Goal: Task Accomplishment & Management: Manage account settings

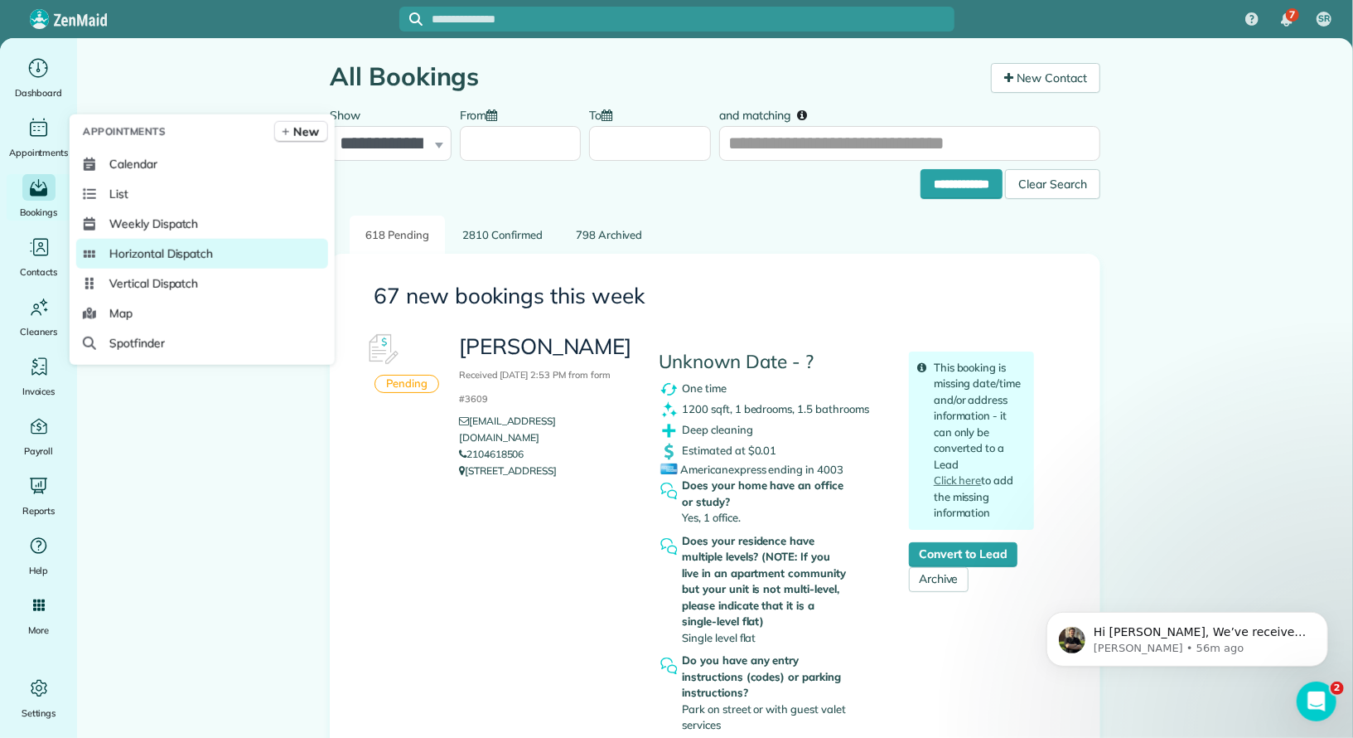
click at [171, 253] on span "Horizontal Dispatch" at bounding box center [161, 253] width 104 height 17
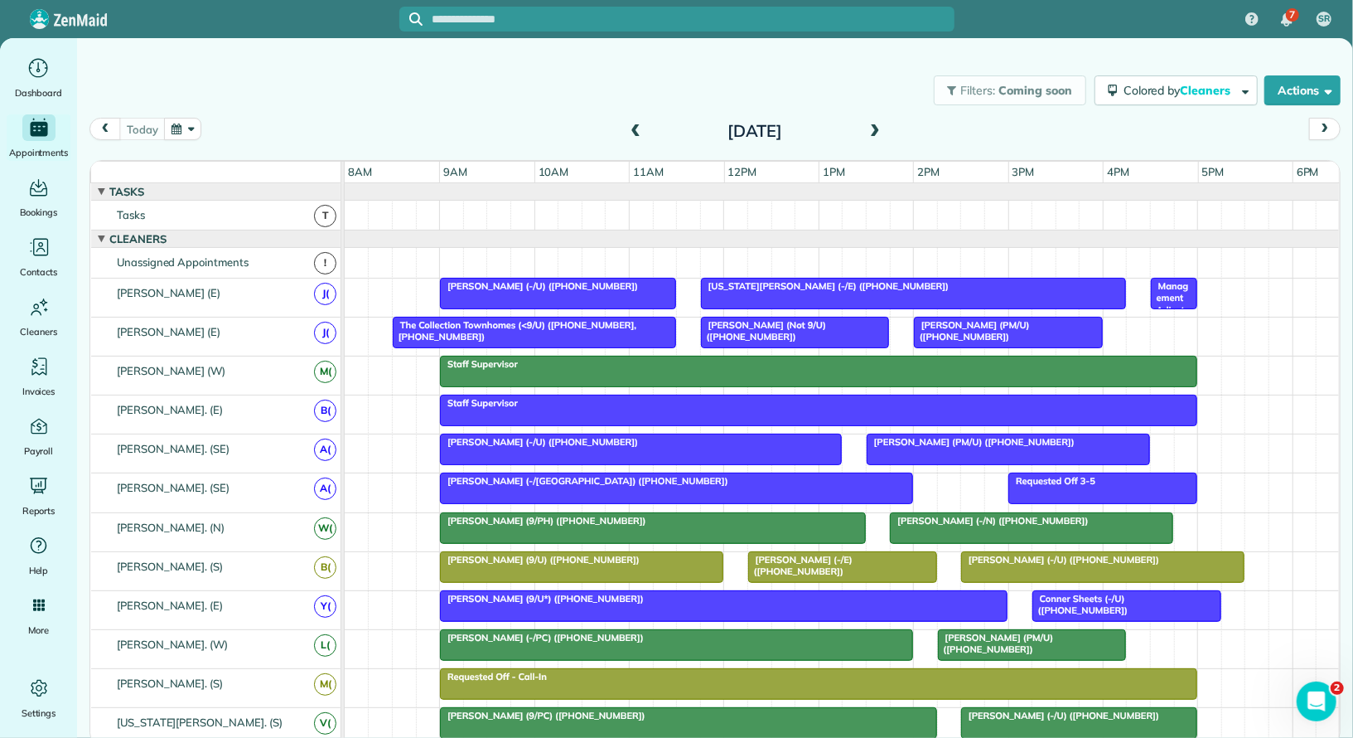
click at [878, 132] on span at bounding box center [875, 131] width 18 height 15
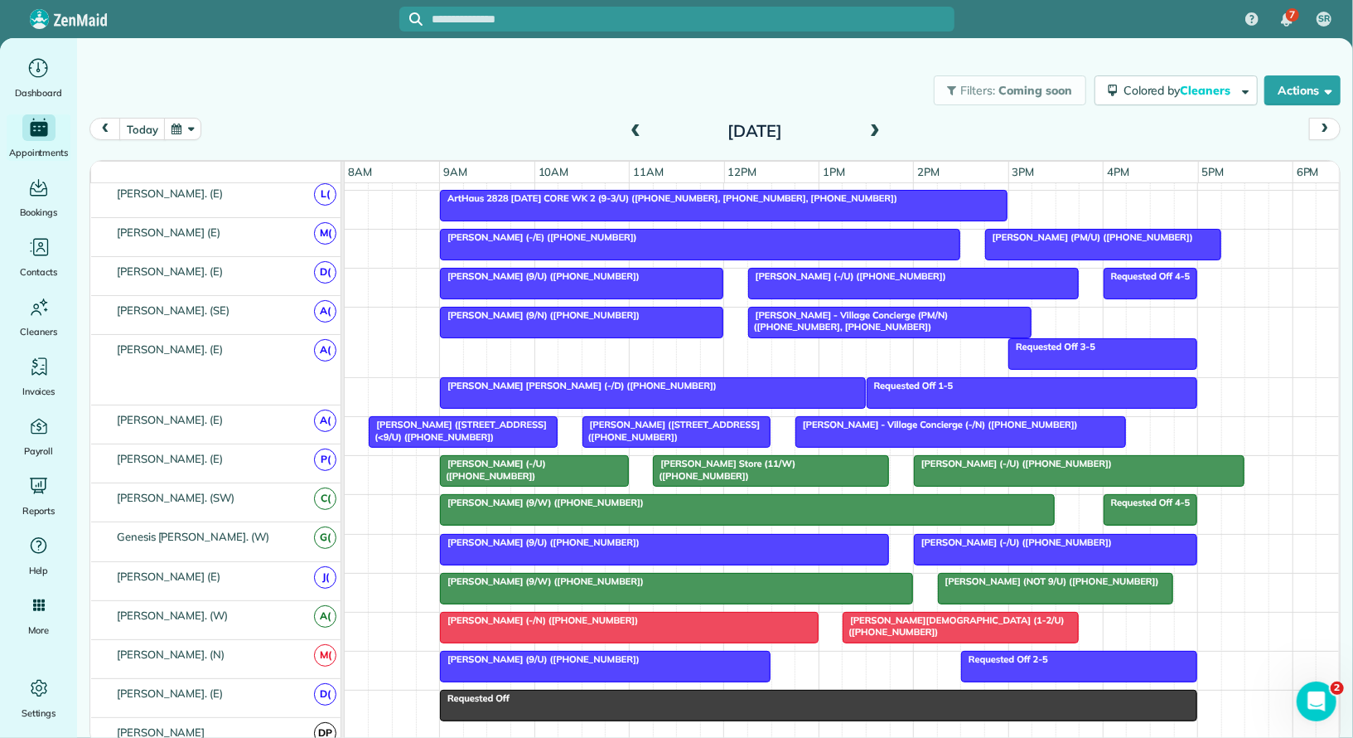
scroll to position [776, 0]
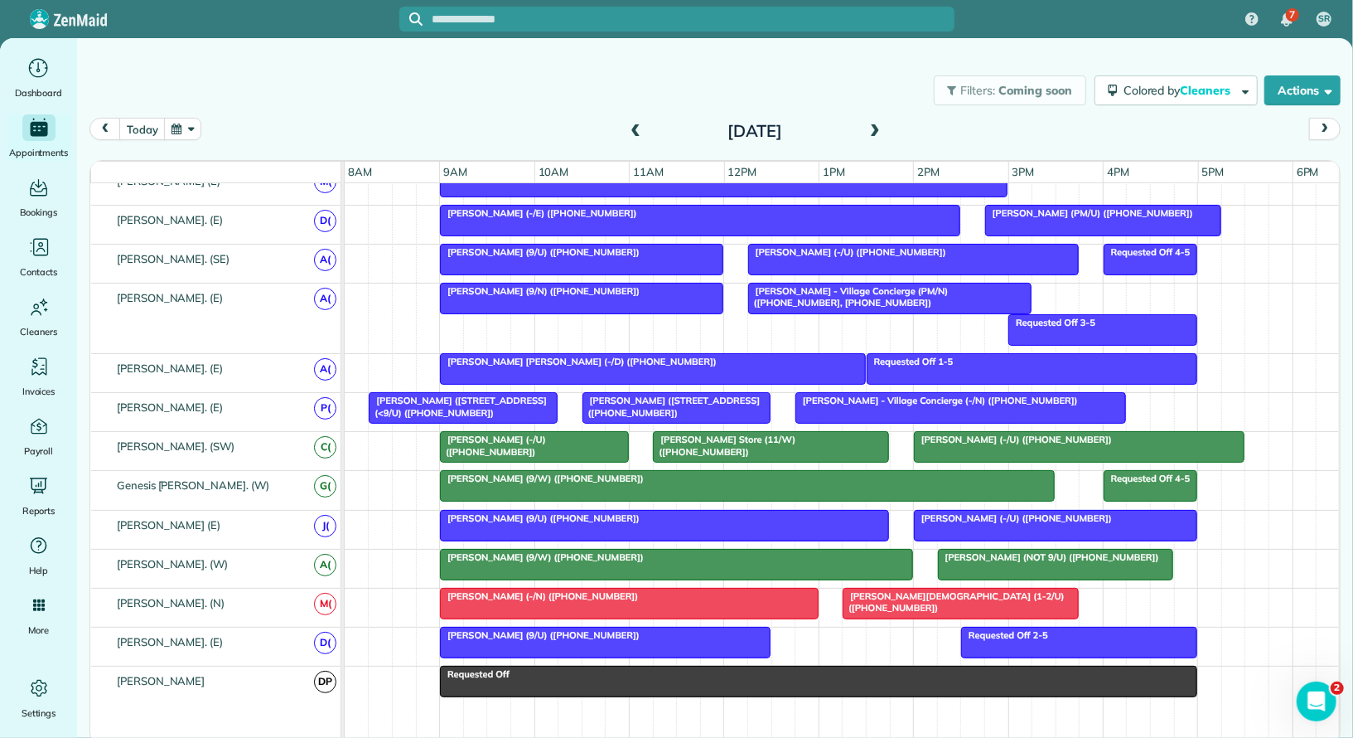
click at [488, 472] on span "Isaac Gerard (9/W) (+15129699001)" at bounding box center [542, 478] width 206 height 12
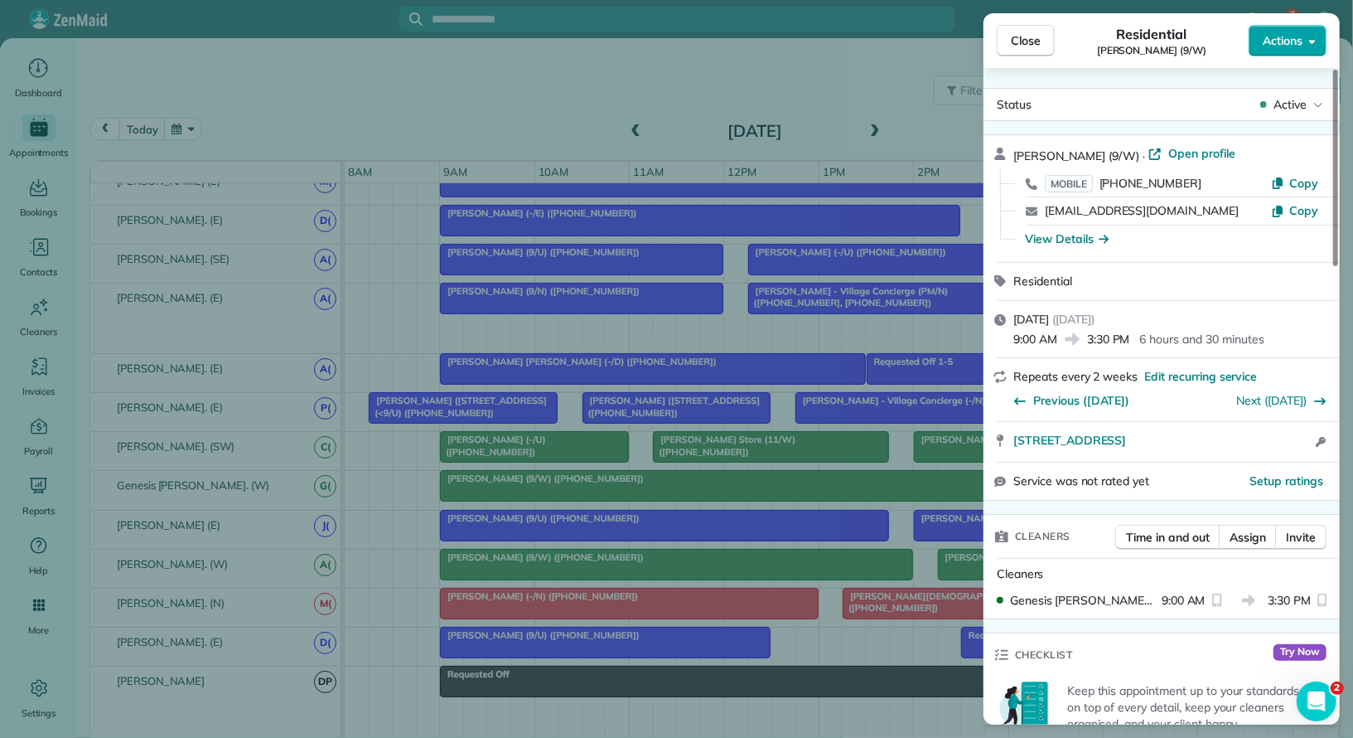
click at [1284, 41] on span "Actions" at bounding box center [1283, 40] width 40 height 17
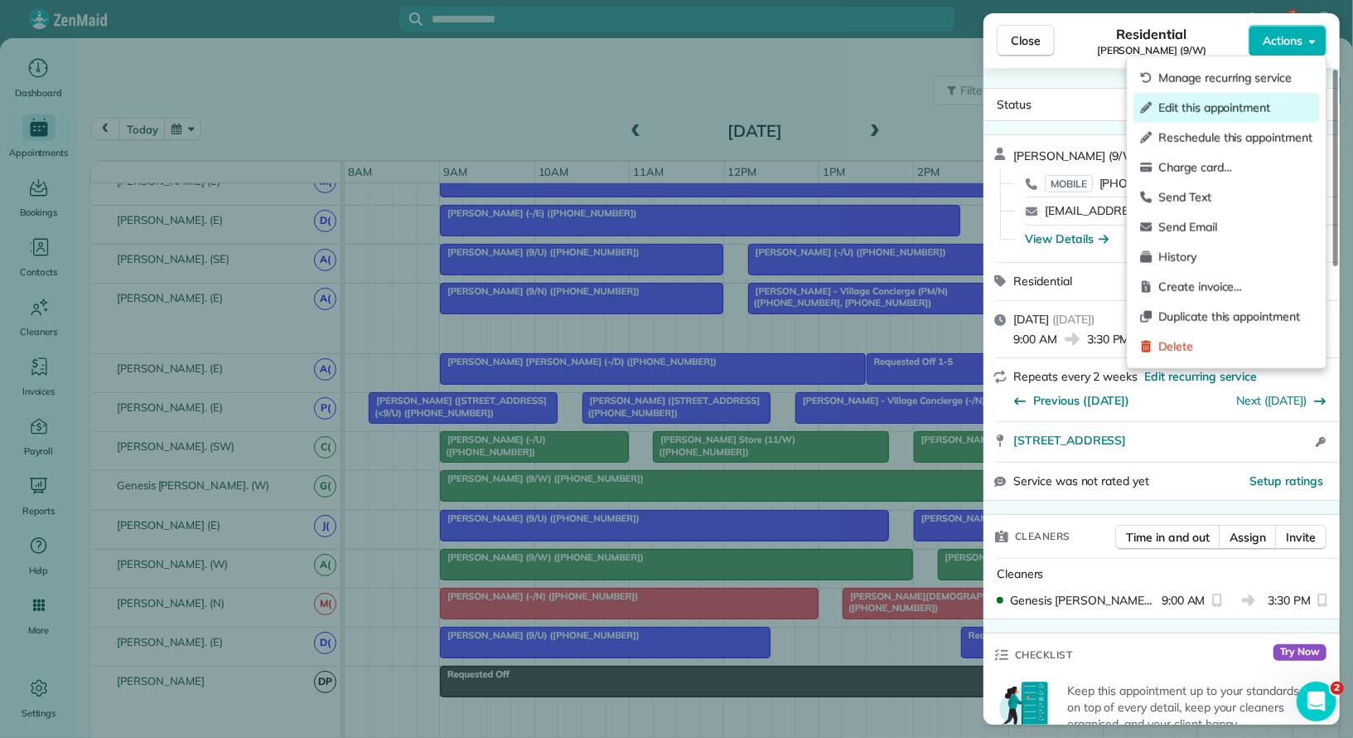
click at [1254, 100] on span "Edit this appointment" at bounding box center [1235, 107] width 154 height 17
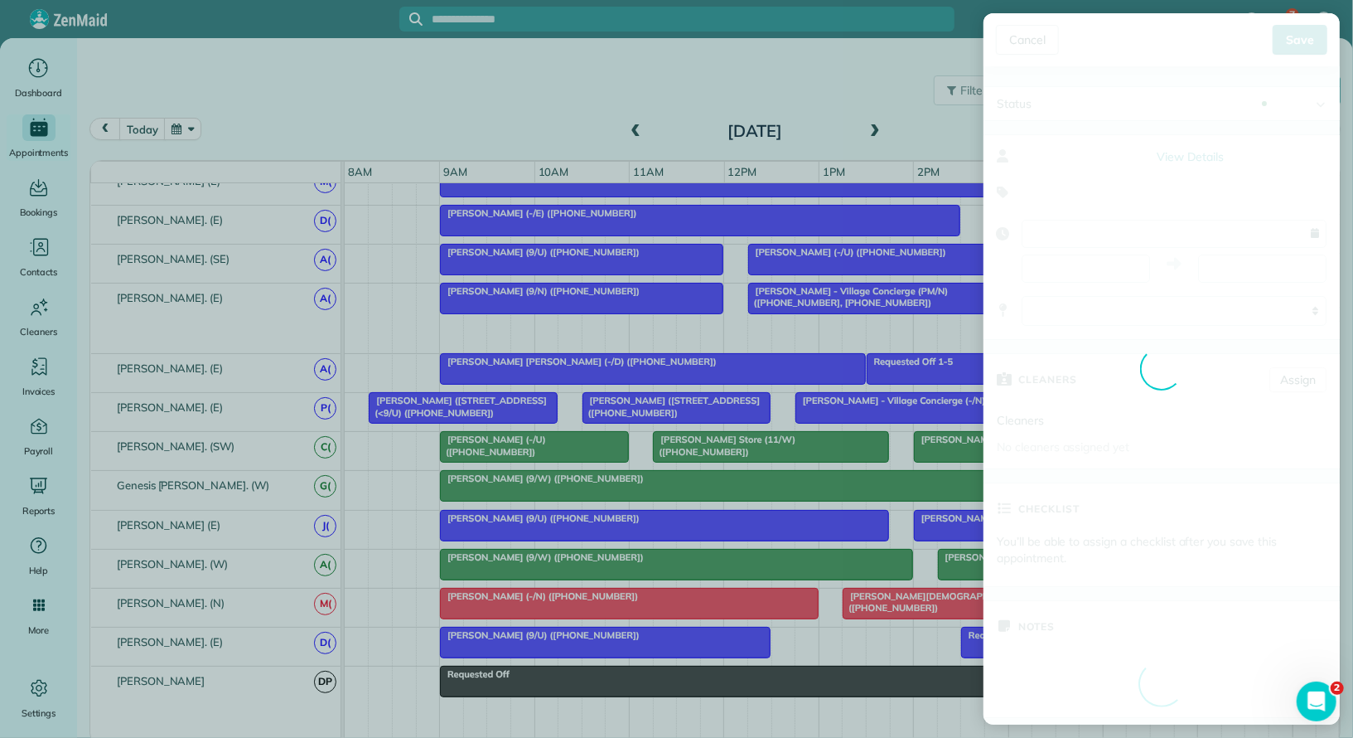
type input "**********"
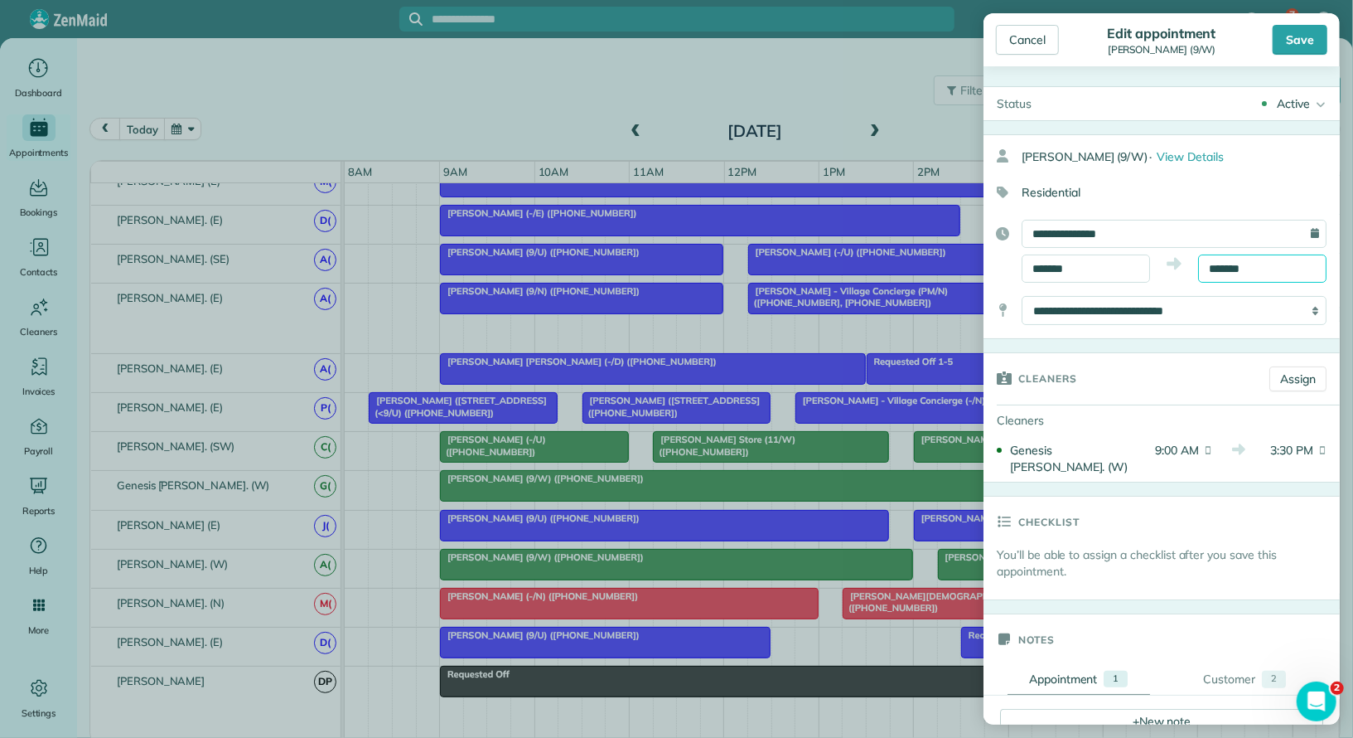
click at [1221, 265] on input "*******" at bounding box center [1262, 268] width 128 height 28
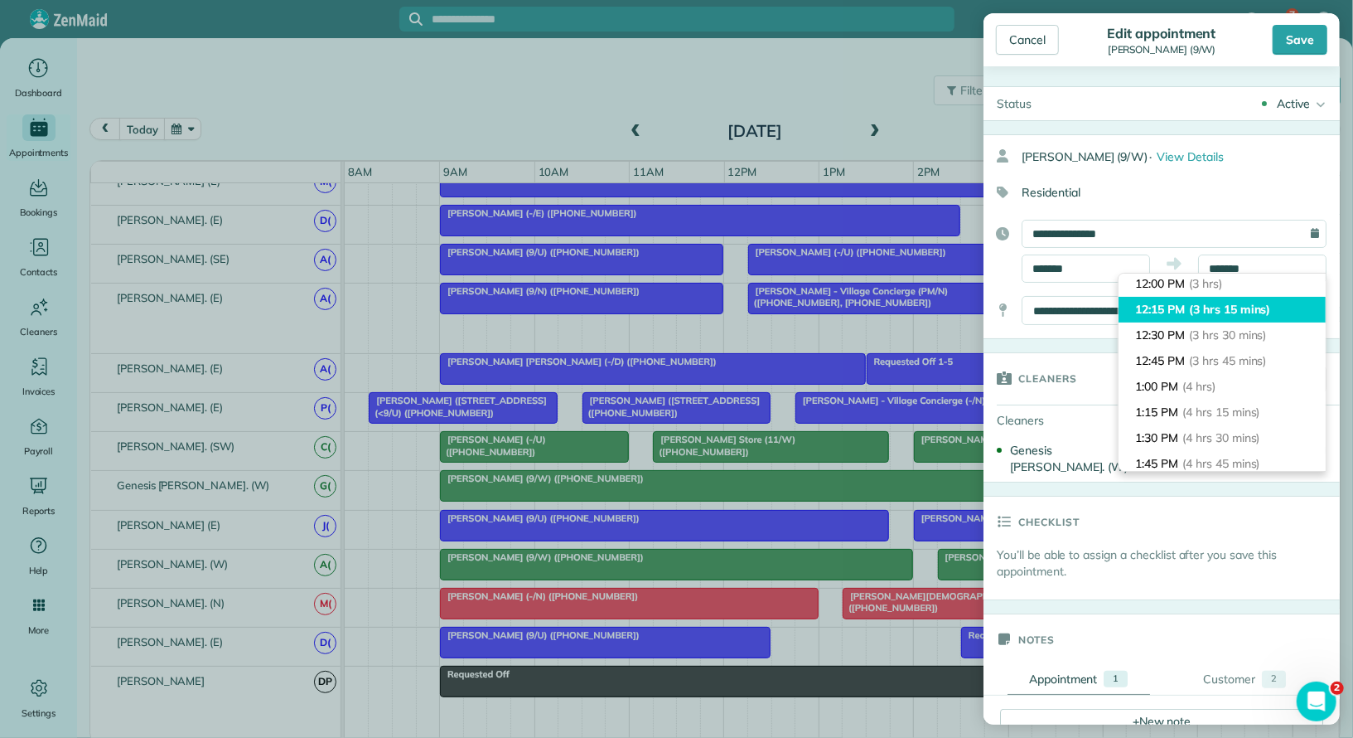
type input "********"
click at [1217, 317] on li "12:15 PM (3 hrs 15 mins)" at bounding box center [1222, 310] width 207 height 26
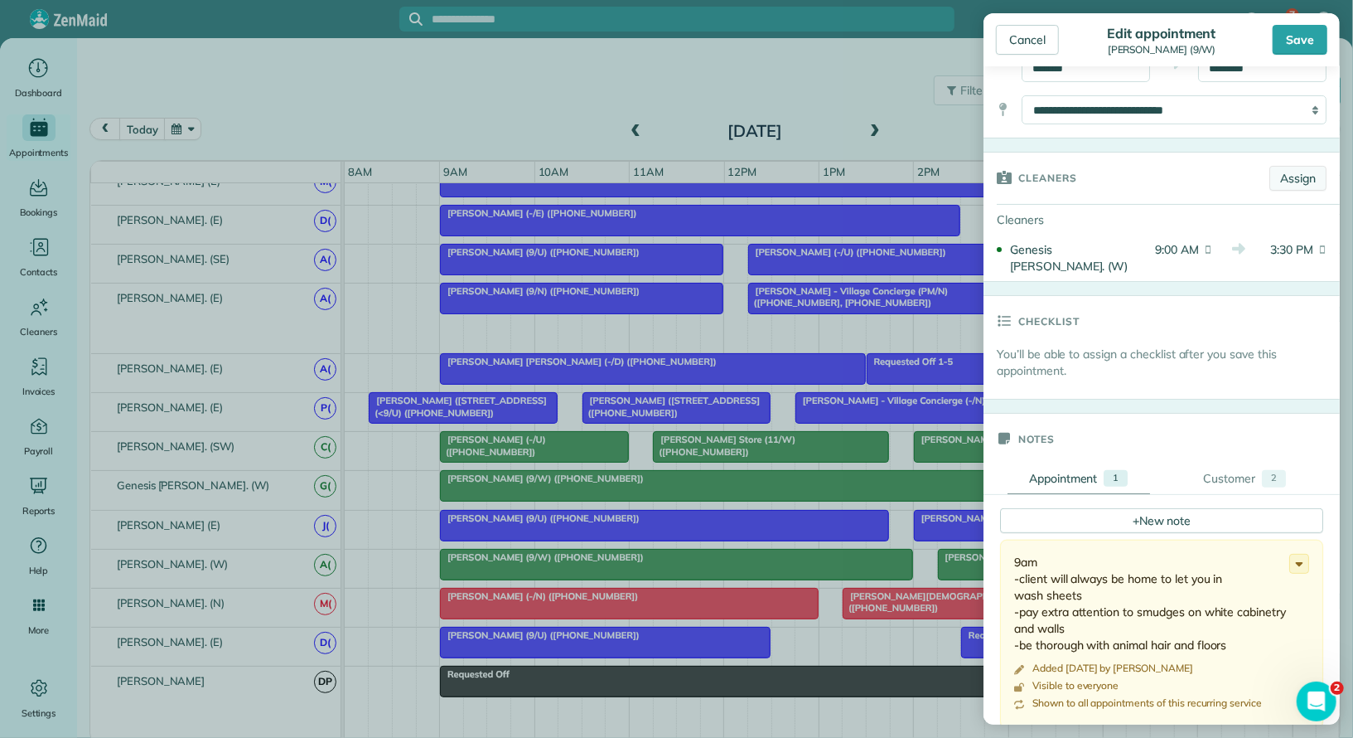
click at [1301, 181] on link "Assign" at bounding box center [1298, 178] width 57 height 25
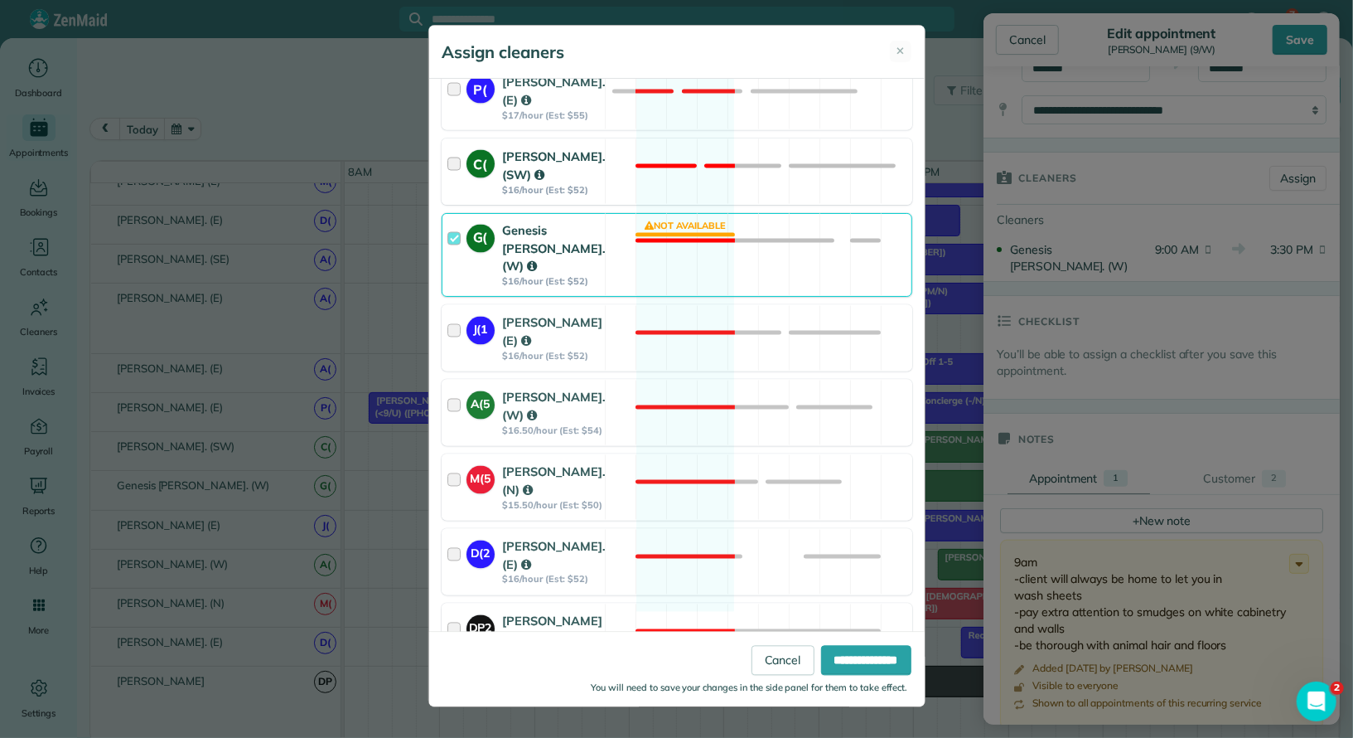
click at [452, 148] on div at bounding box center [456, 172] width 19 height 48
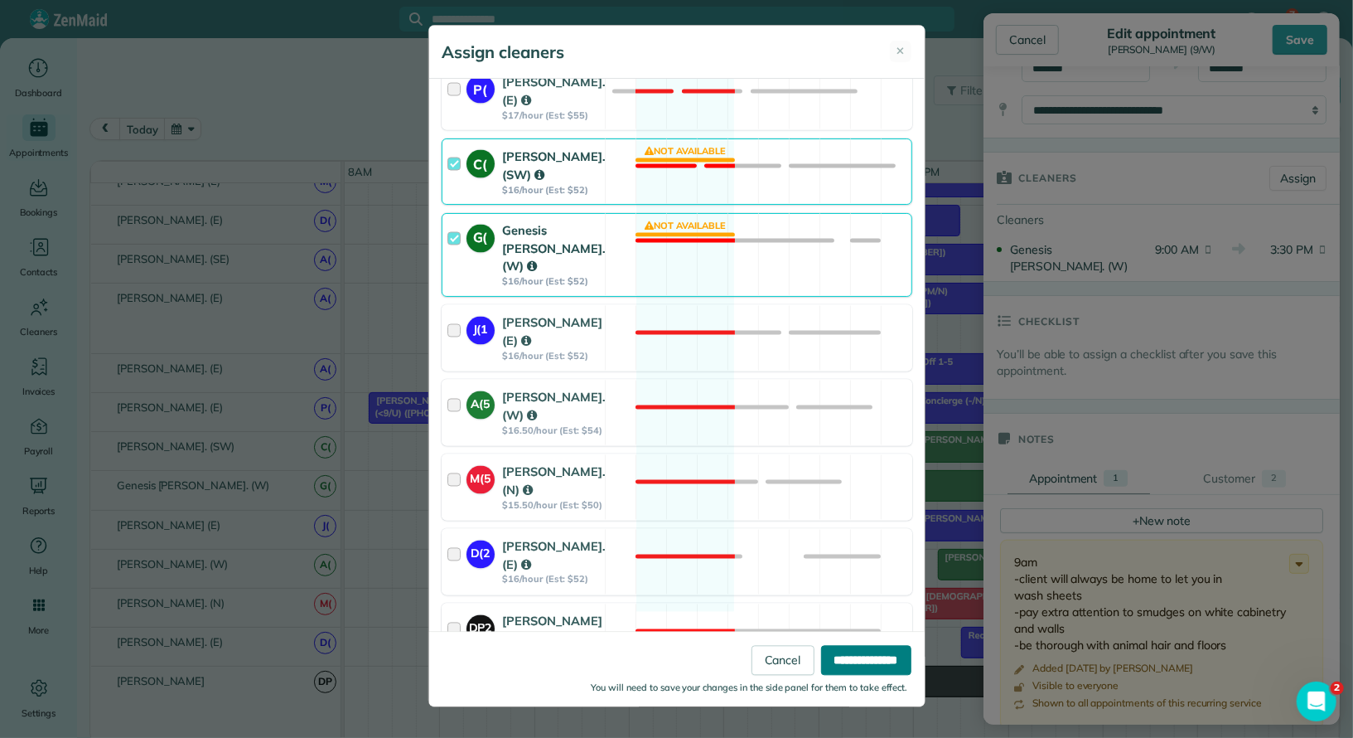
click at [890, 656] on input "**********" at bounding box center [866, 660] width 90 height 30
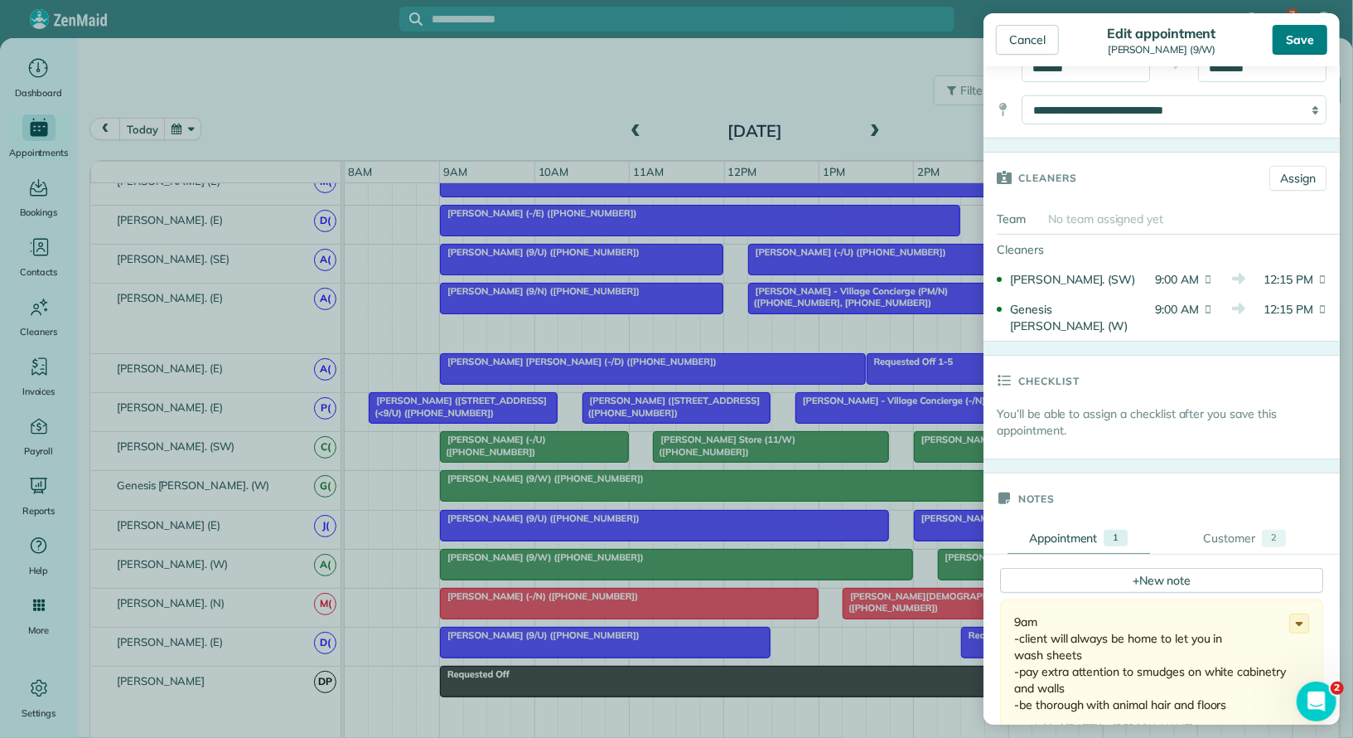
click at [1298, 32] on div "Save" at bounding box center [1300, 40] width 55 height 30
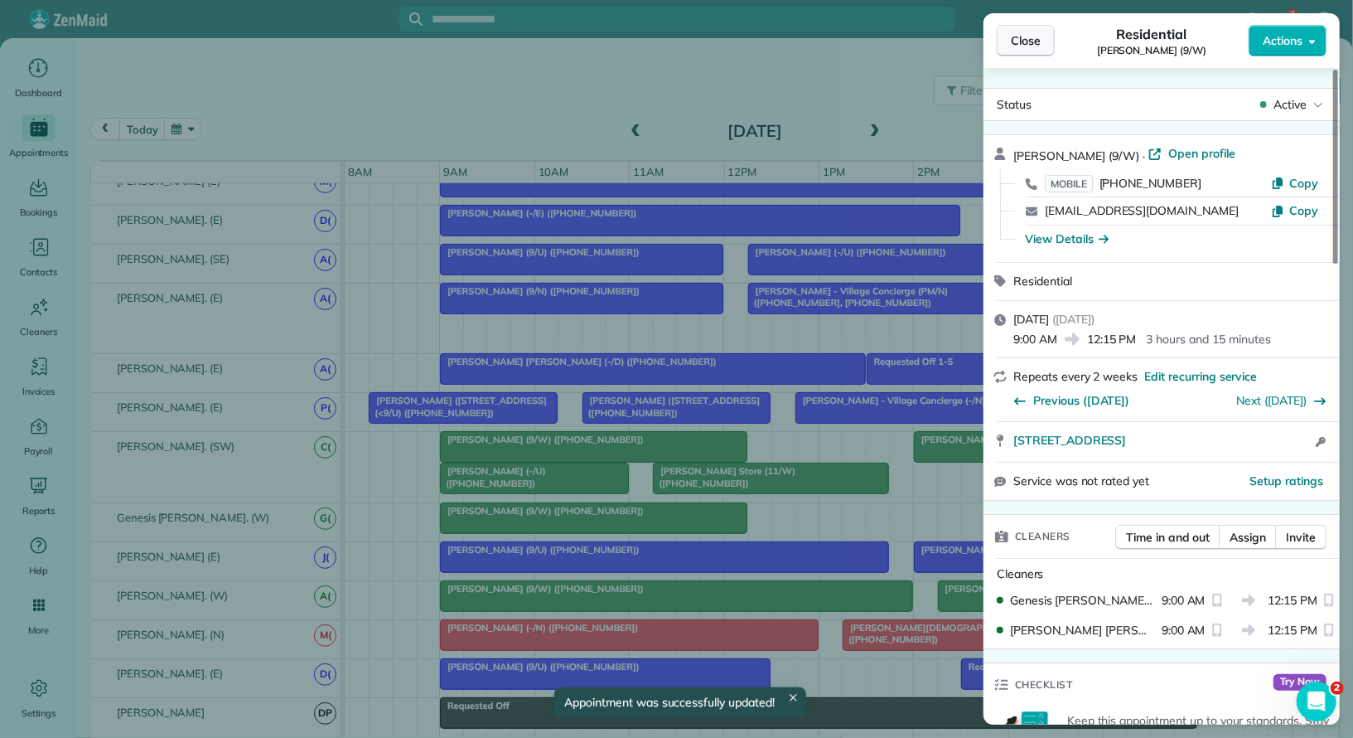
click at [1029, 47] on span "Close" at bounding box center [1026, 40] width 30 height 17
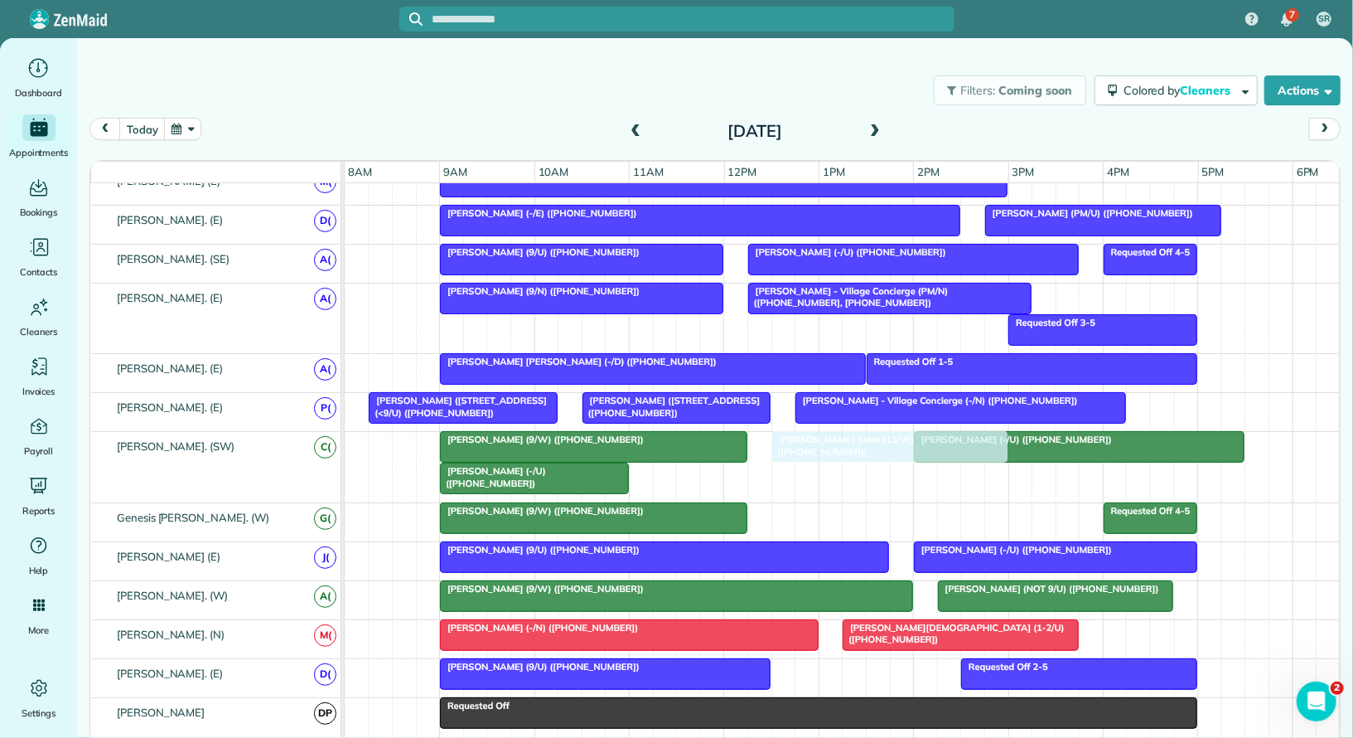
drag, startPoint x: 736, startPoint y: 468, endPoint x: 846, endPoint y: 457, distance: 110.7
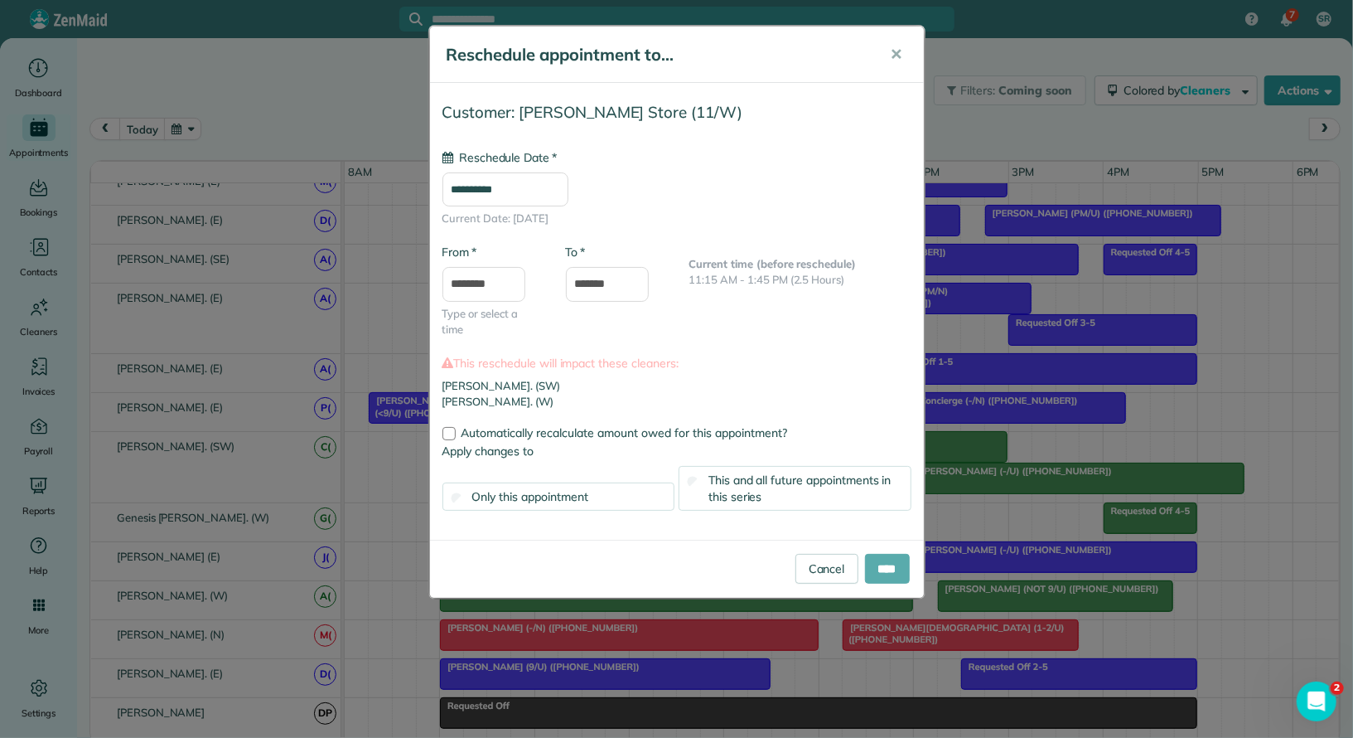
type input "**********"
click at [882, 568] on input "****" at bounding box center [887, 569] width 45 height 30
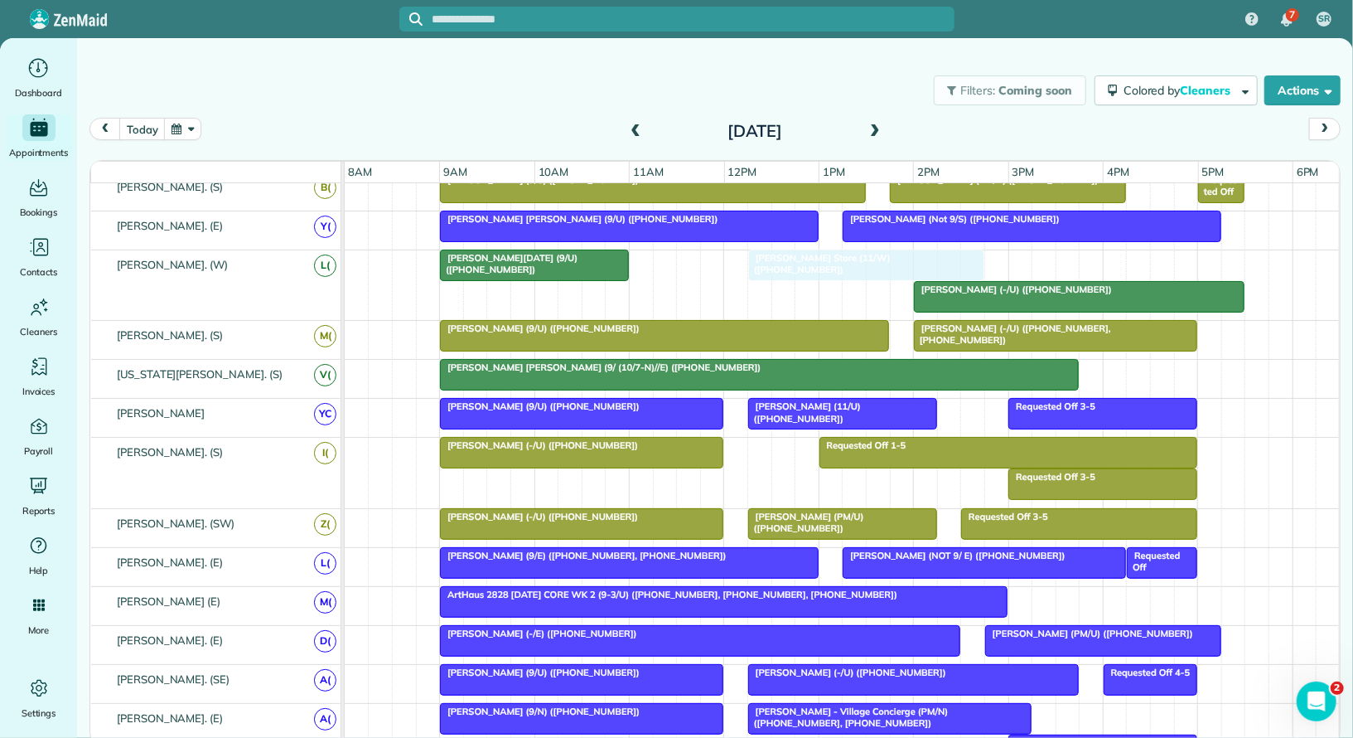
drag, startPoint x: 858, startPoint y: 254, endPoint x: 842, endPoint y: 254, distance: 16.6
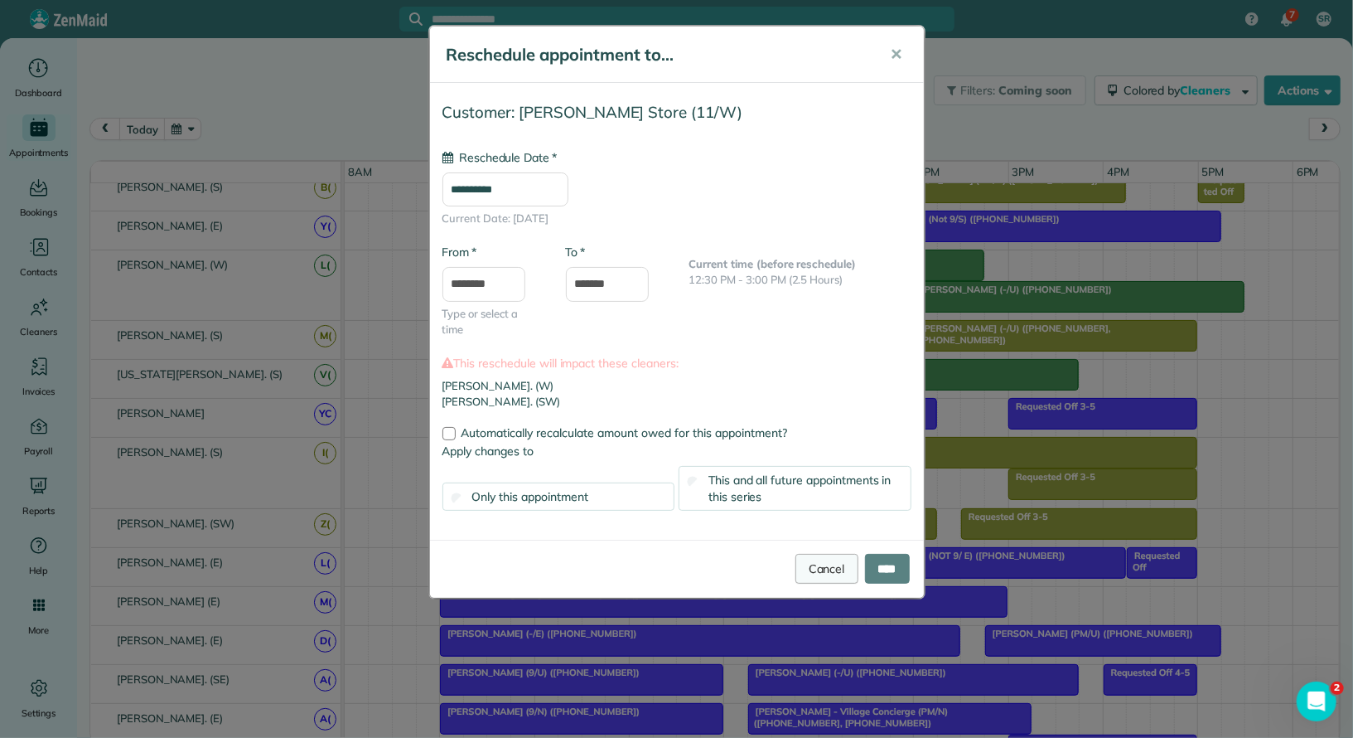
type input "**********"
click at [820, 574] on link "Cancel" at bounding box center [827, 569] width 63 height 30
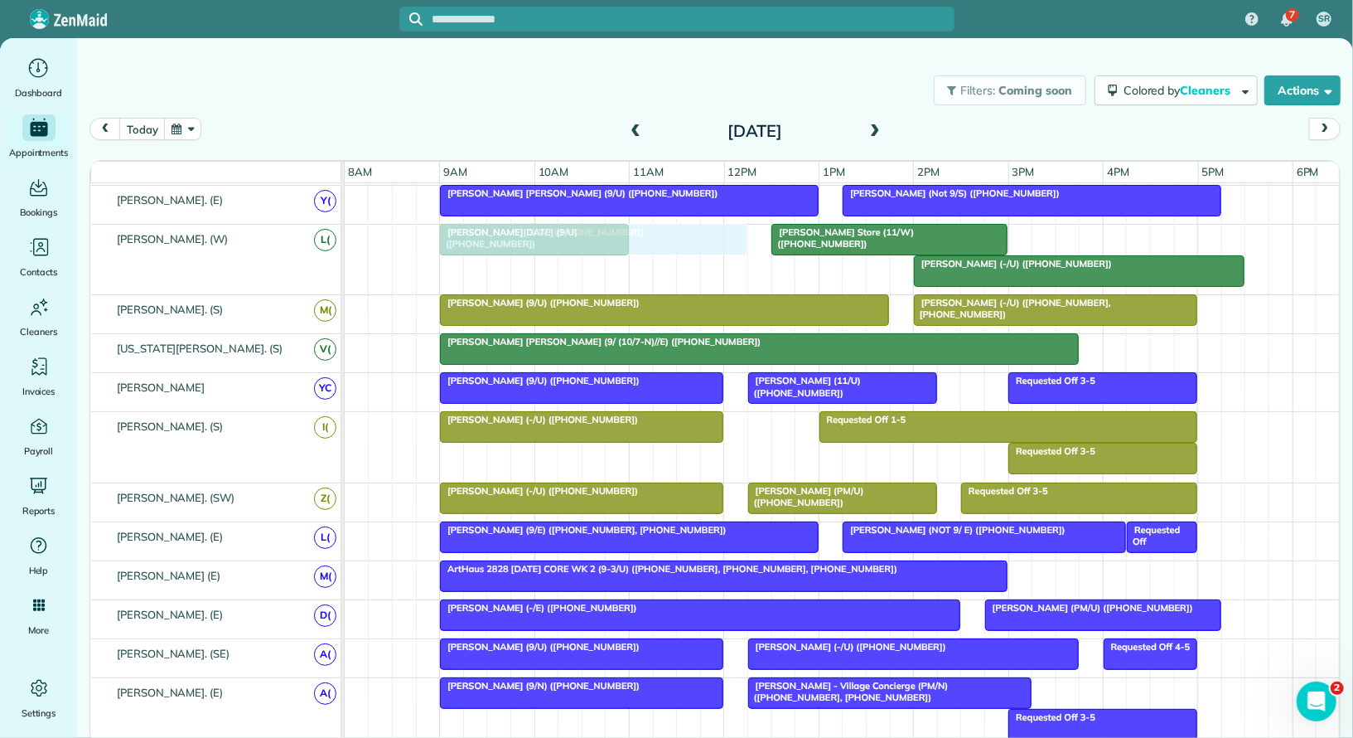
drag, startPoint x: 535, startPoint y: 573, endPoint x: 539, endPoint y: 226, distance: 347.2
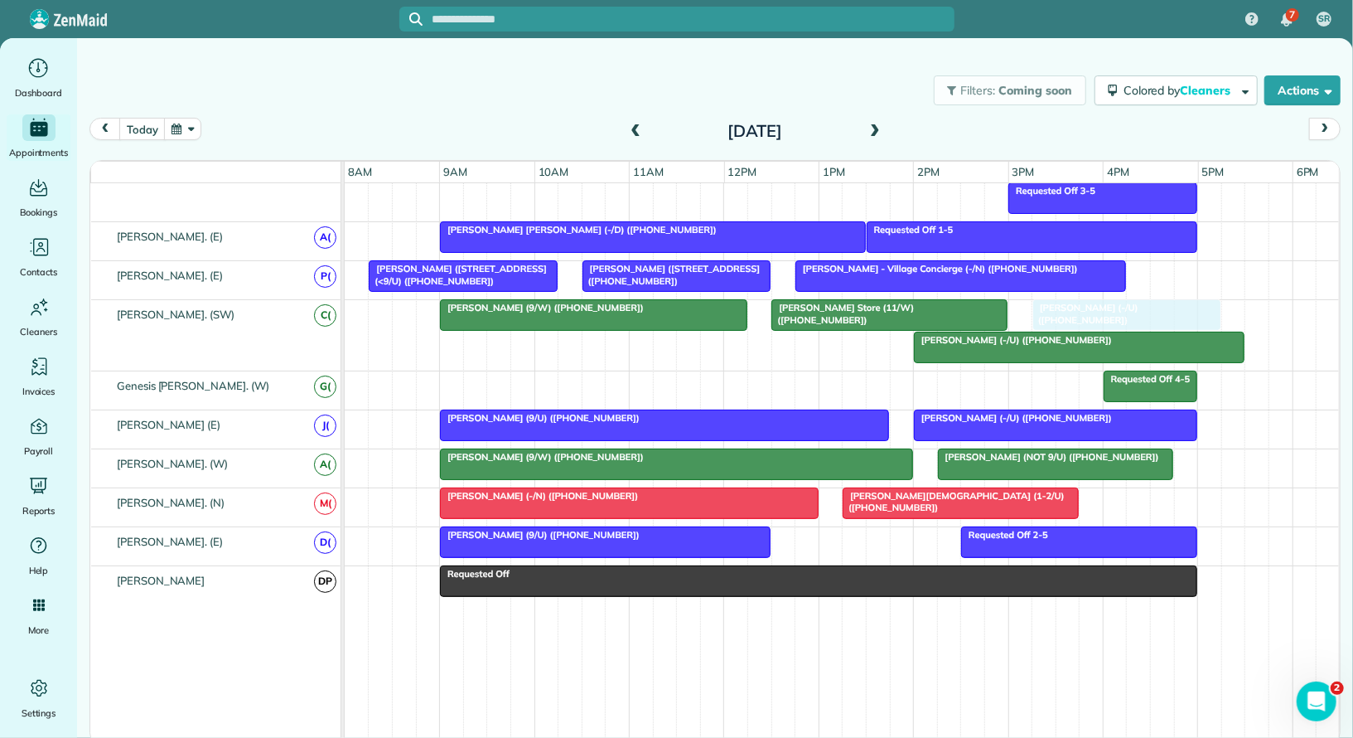
drag, startPoint x: 537, startPoint y: 331, endPoint x: 1127, endPoint y: 327, distance: 590.0
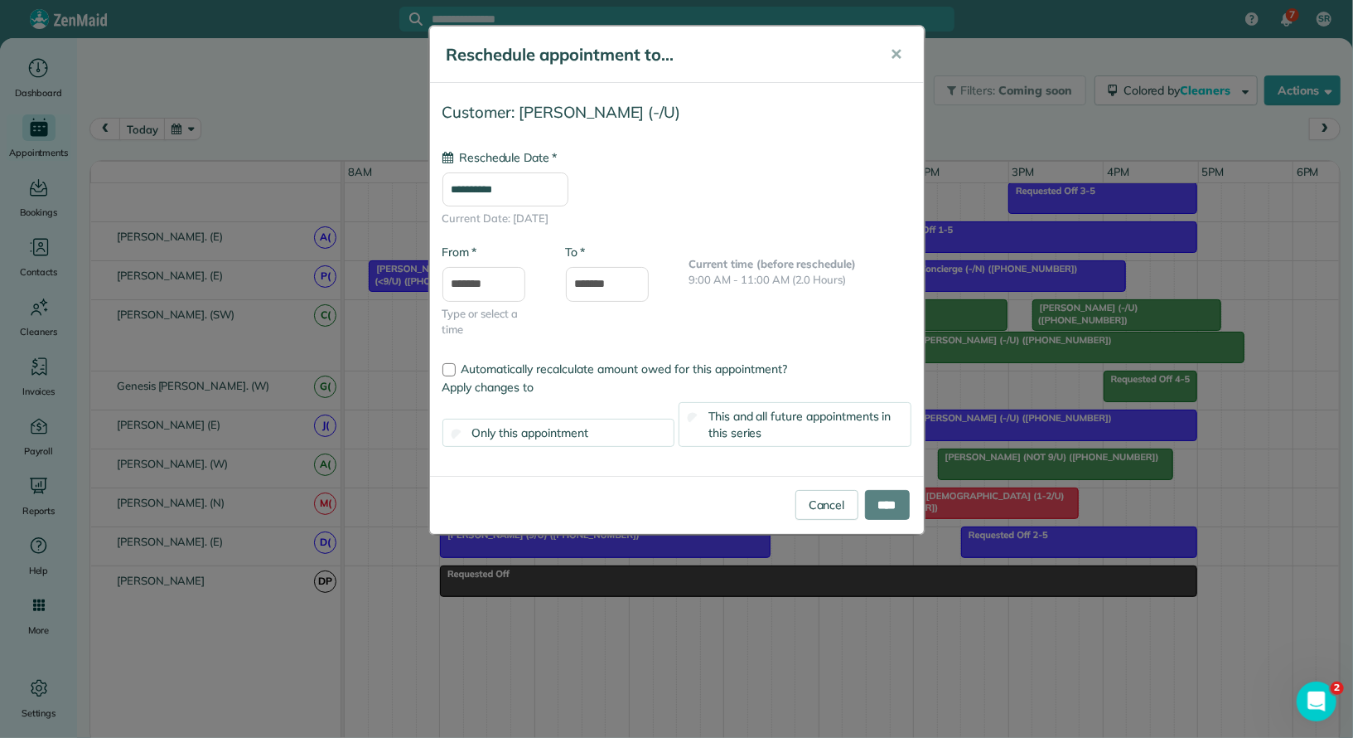
type input "**********"
click at [890, 502] on input "****" at bounding box center [887, 505] width 45 height 30
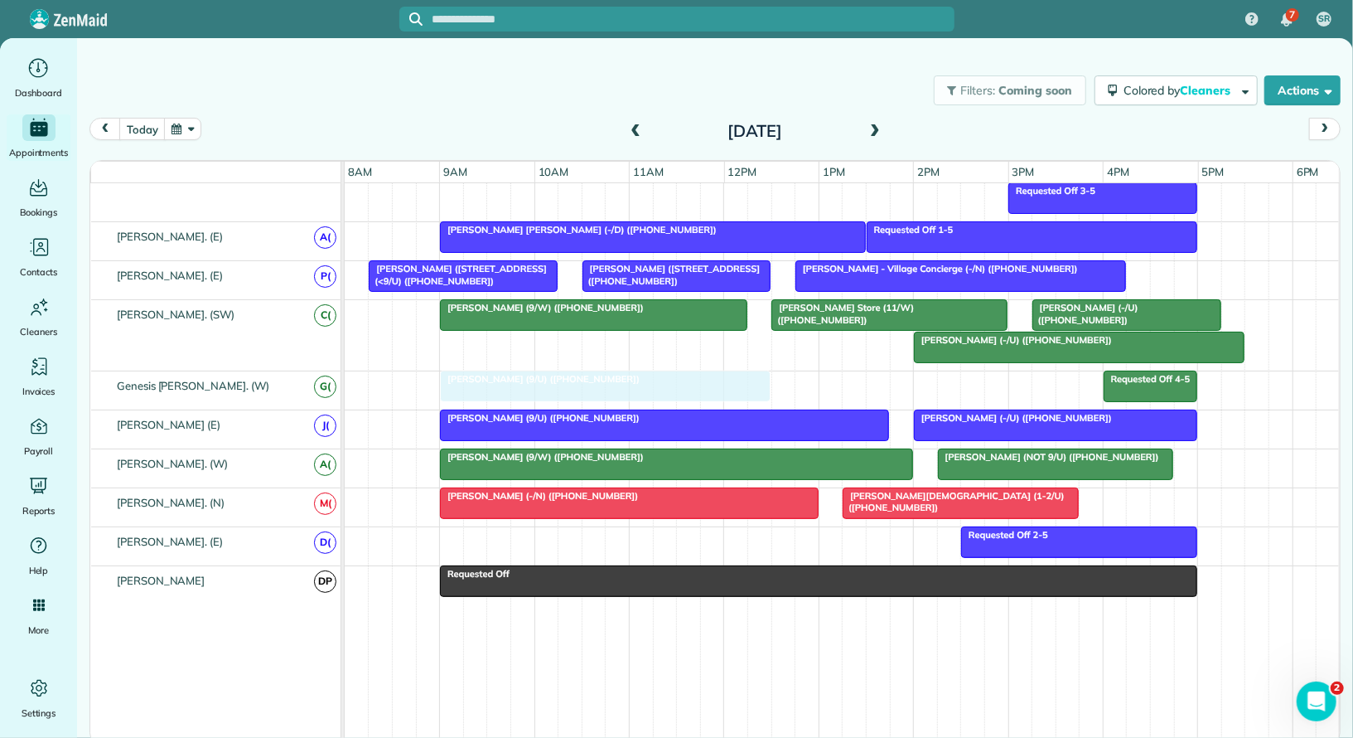
drag, startPoint x: 705, startPoint y: 537, endPoint x: 702, endPoint y: 390, distance: 146.7
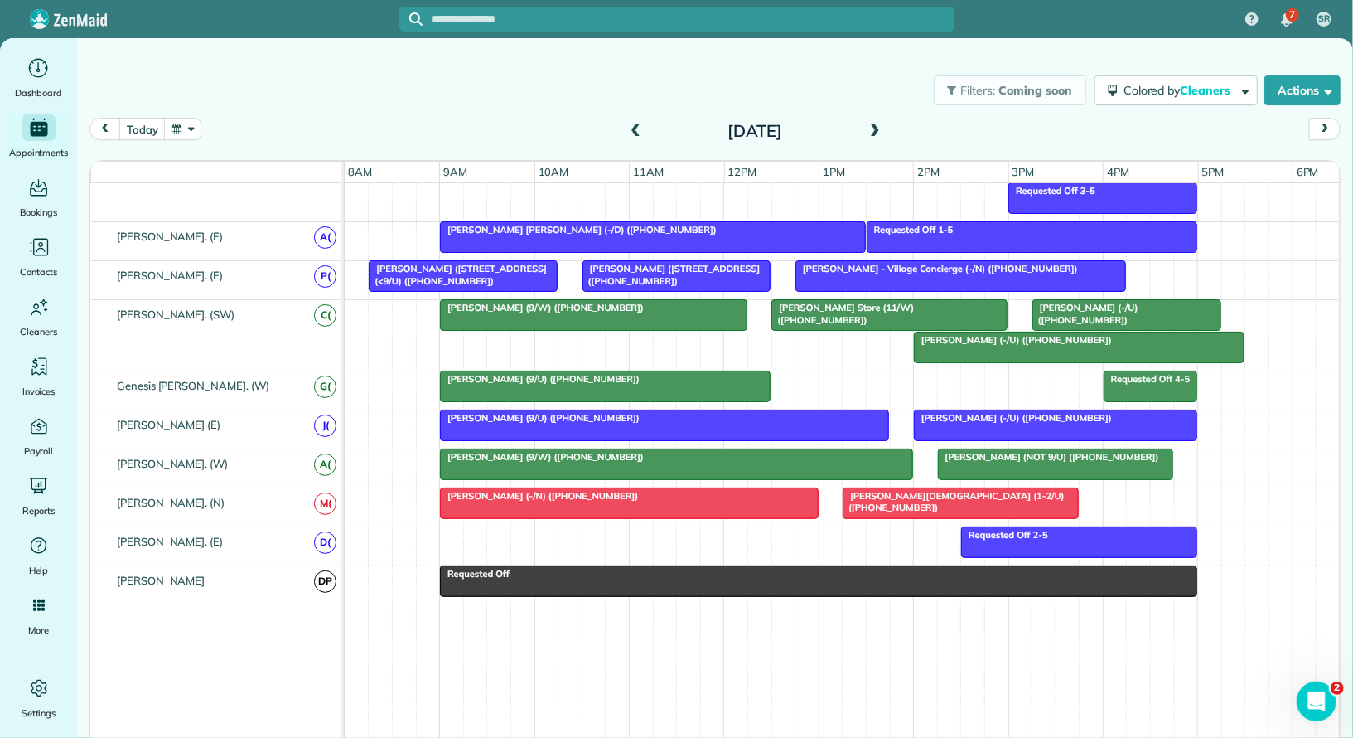
click at [689, 412] on div at bounding box center [664, 425] width 447 height 30
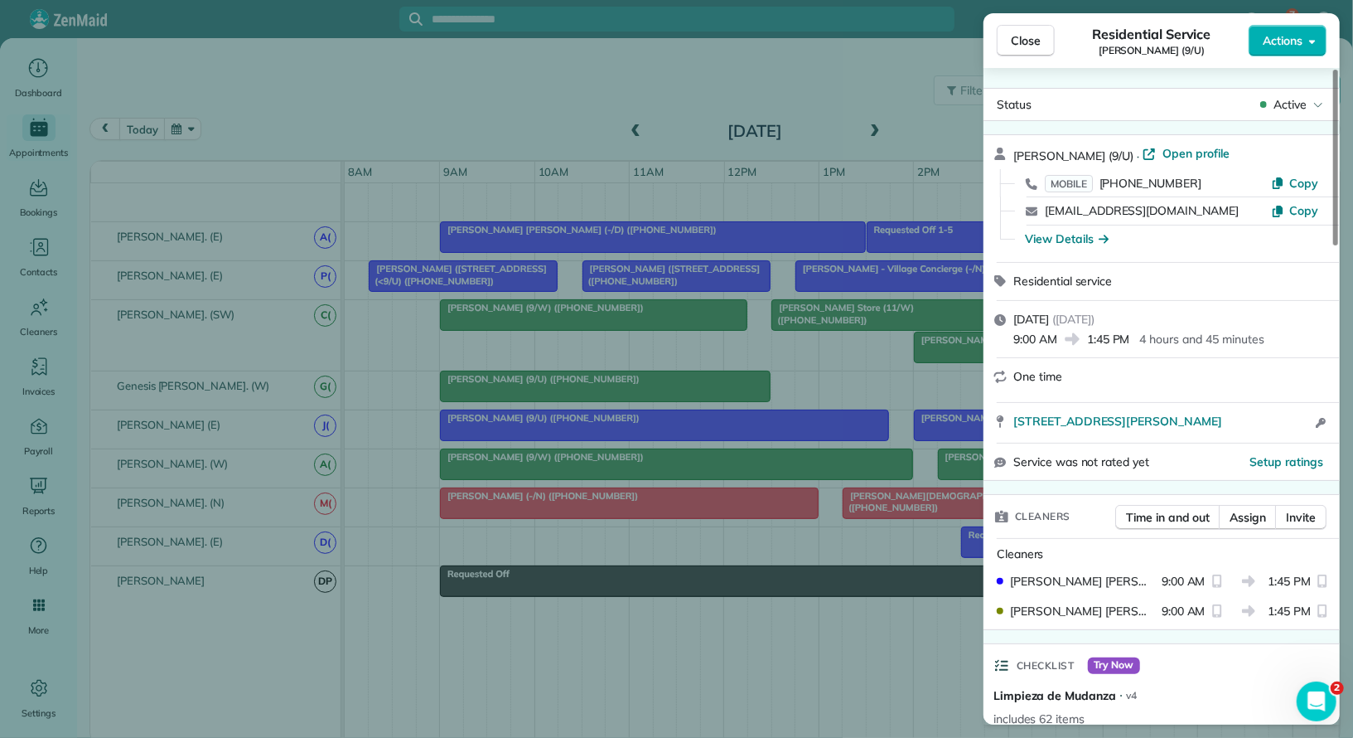
click at [701, 369] on div "Close Residential Service Sarah Aboukhair (9/U) Actions Status Active Sarah Abo…" at bounding box center [676, 369] width 1353 height 738
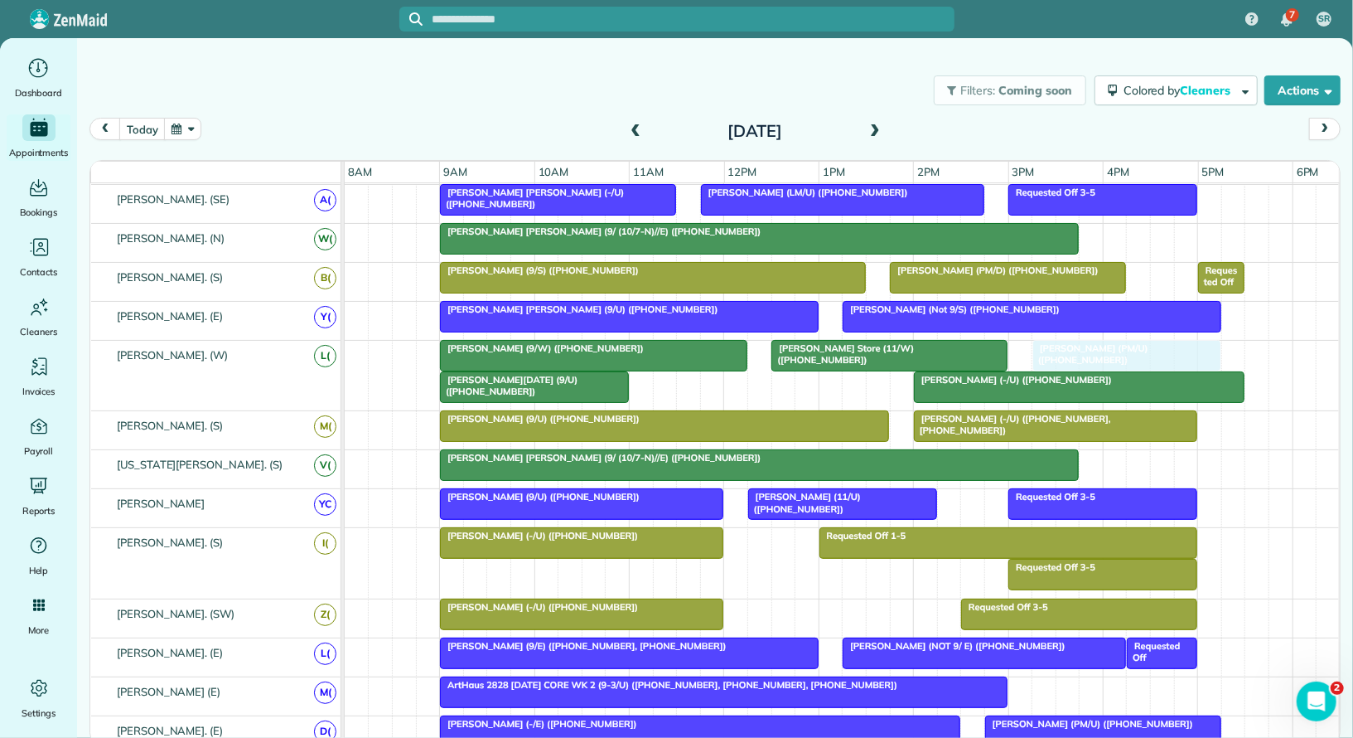
drag, startPoint x: 856, startPoint y: 611, endPoint x: 1152, endPoint y: 360, distance: 388.0
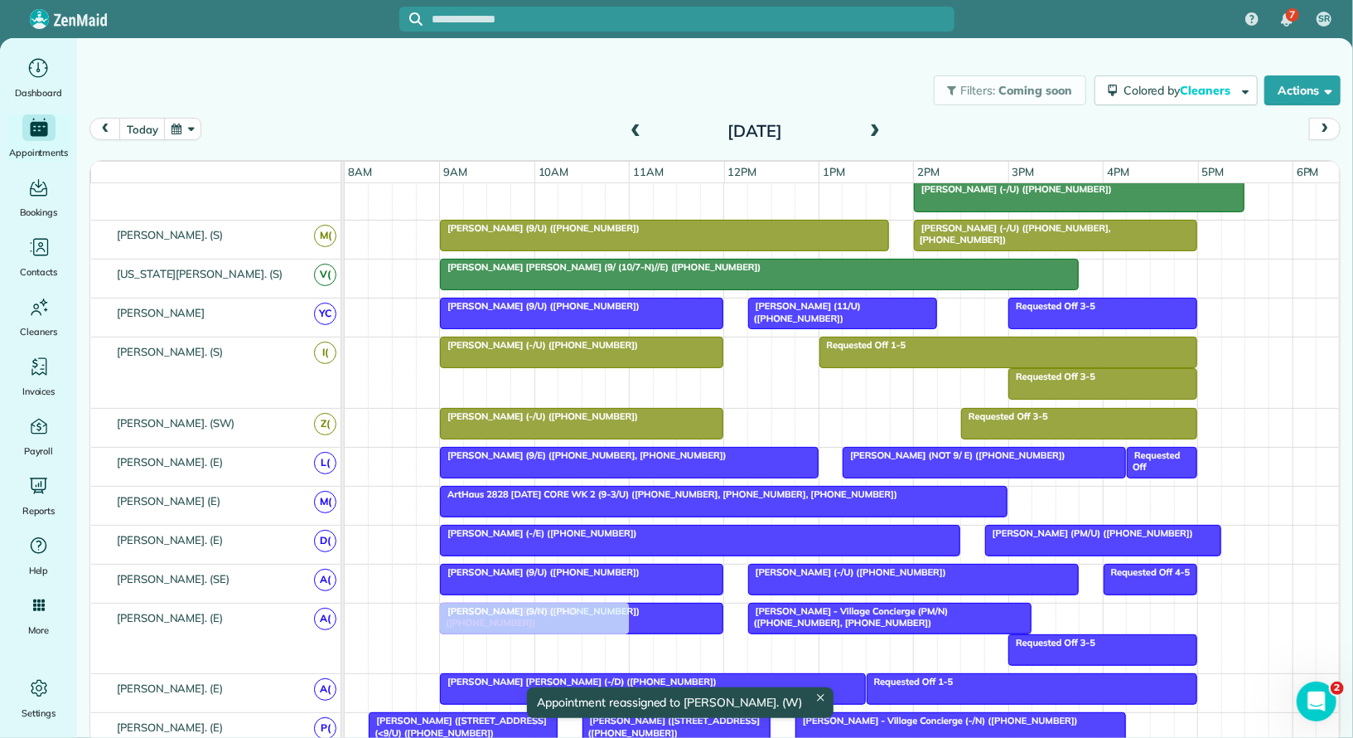
drag, startPoint x: 547, startPoint y: 196, endPoint x: 551, endPoint y: 660, distance: 464.1
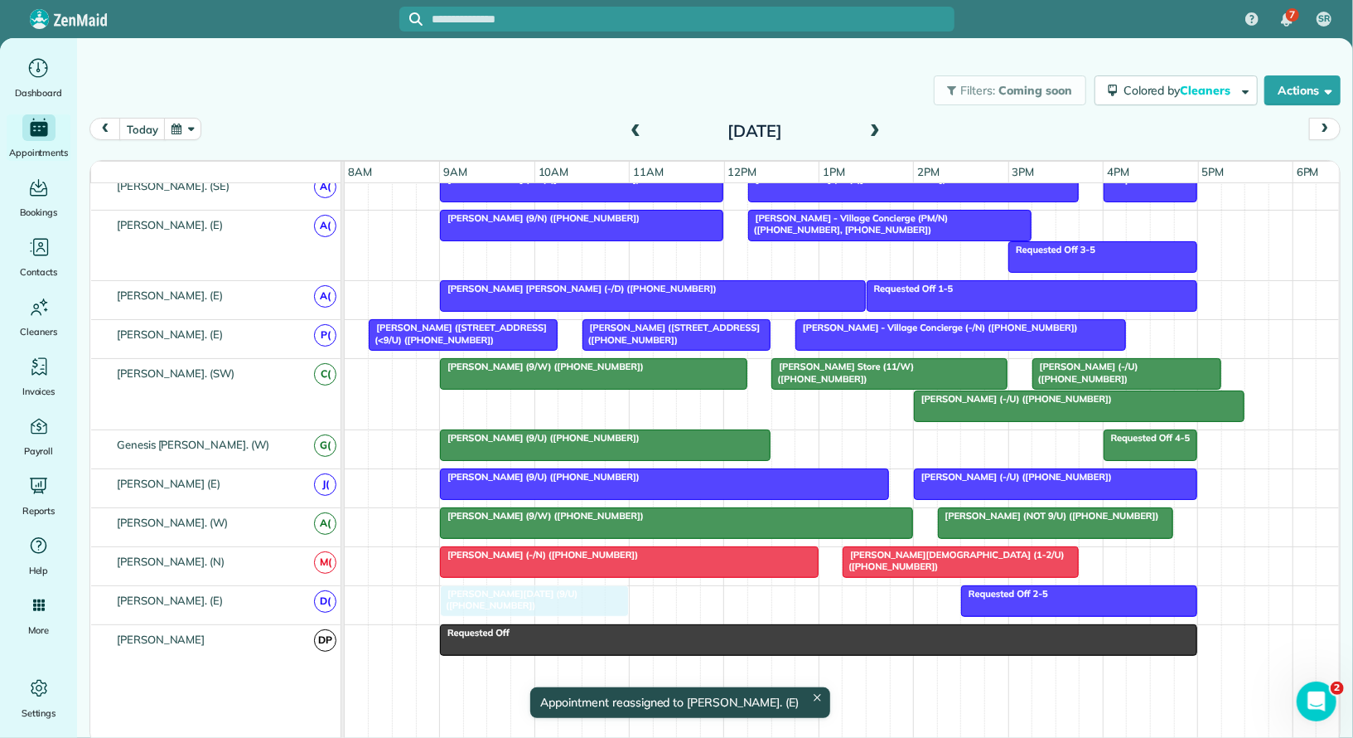
drag, startPoint x: 540, startPoint y: 249, endPoint x: 533, endPoint y: 583, distance: 334.9
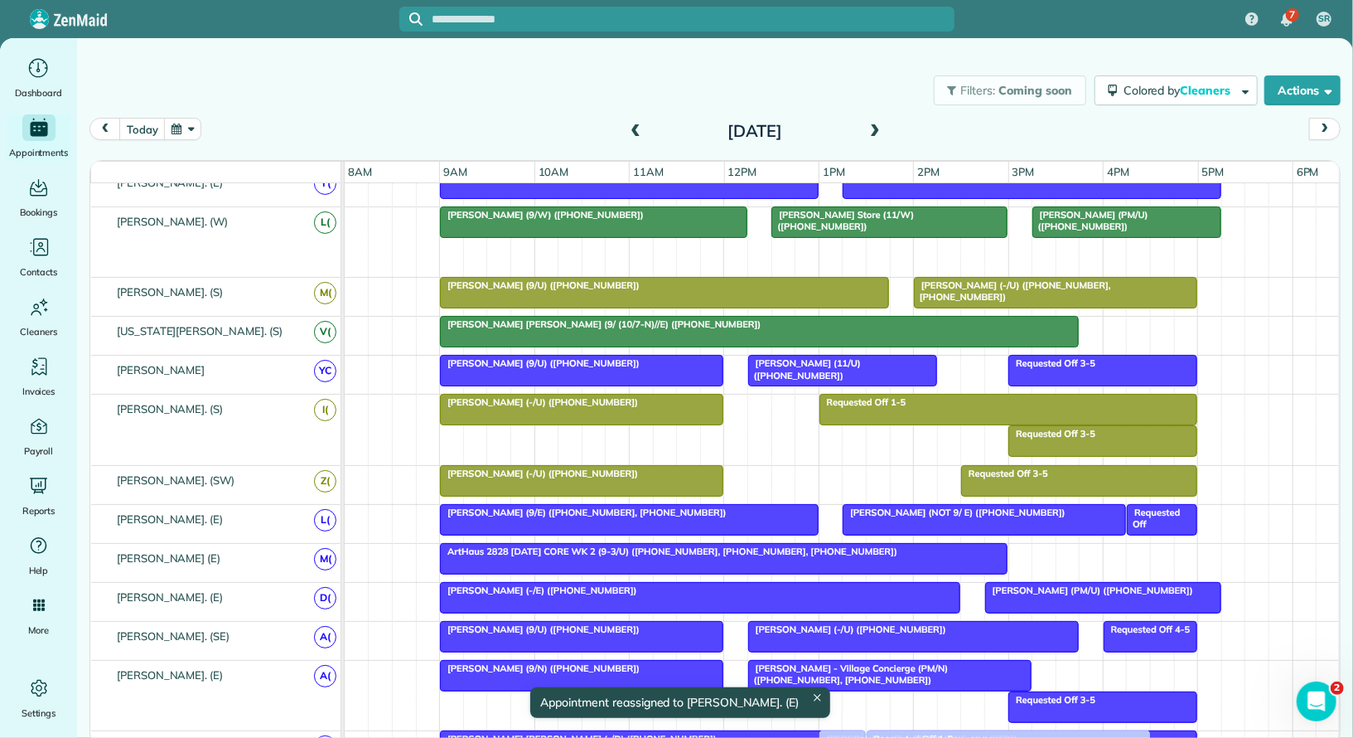
drag, startPoint x: 1007, startPoint y: 249, endPoint x: 906, endPoint y: 736, distance: 496.8
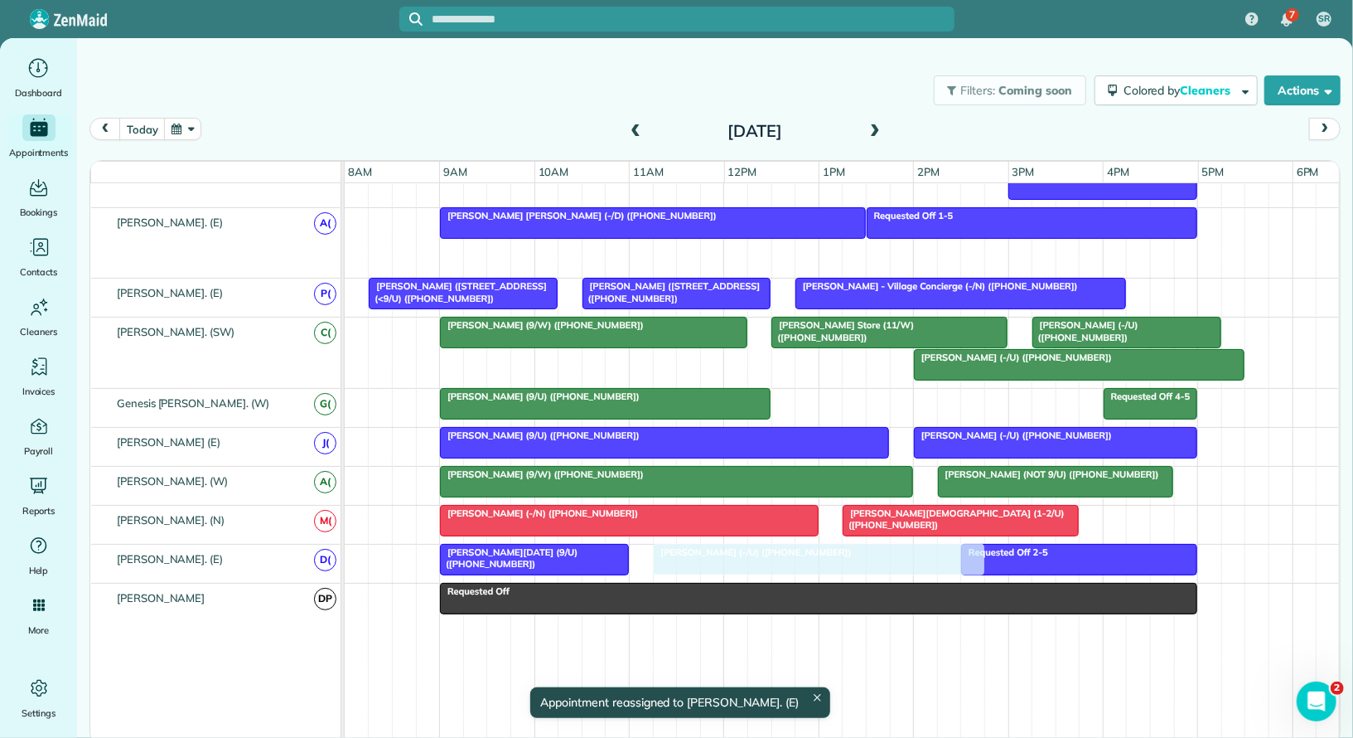
drag, startPoint x: 902, startPoint y: 239, endPoint x: 728, endPoint y: 547, distance: 353.3
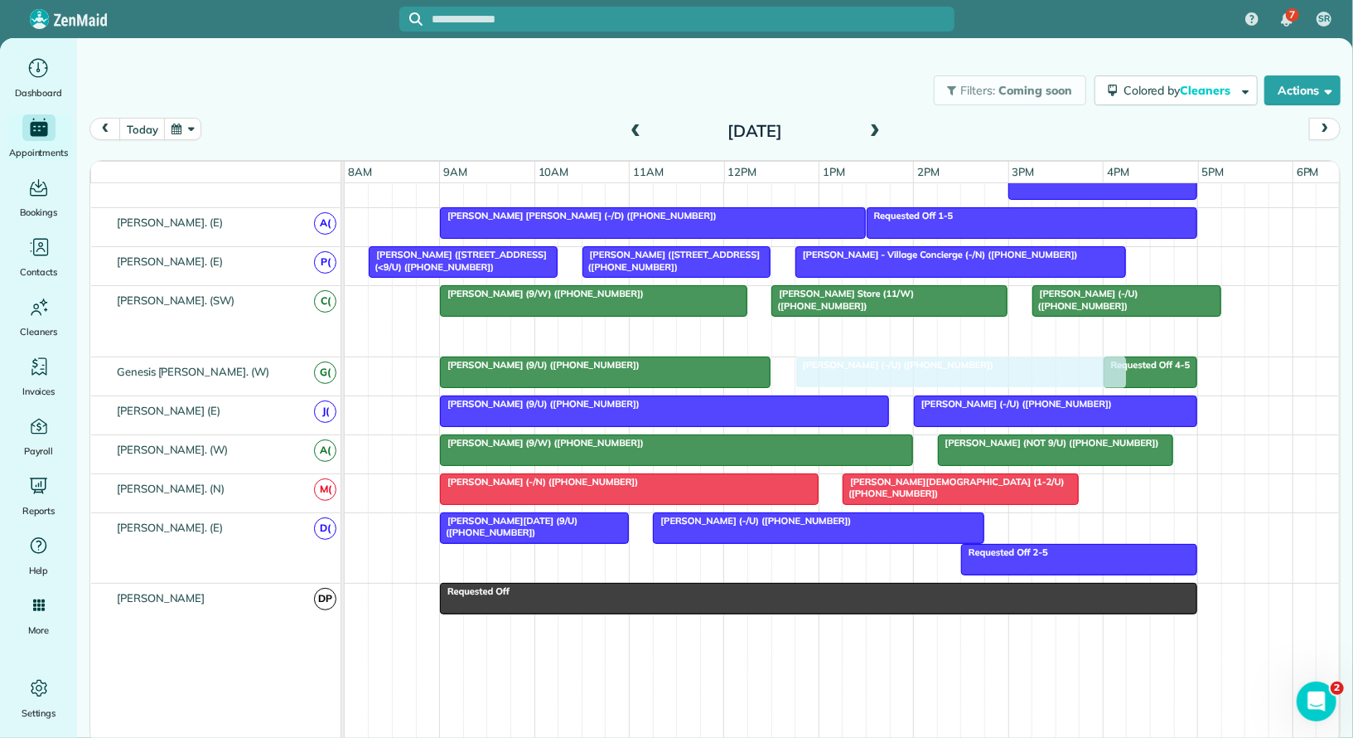
drag, startPoint x: 978, startPoint y: 318, endPoint x: 921, endPoint y: 344, distance: 61.9
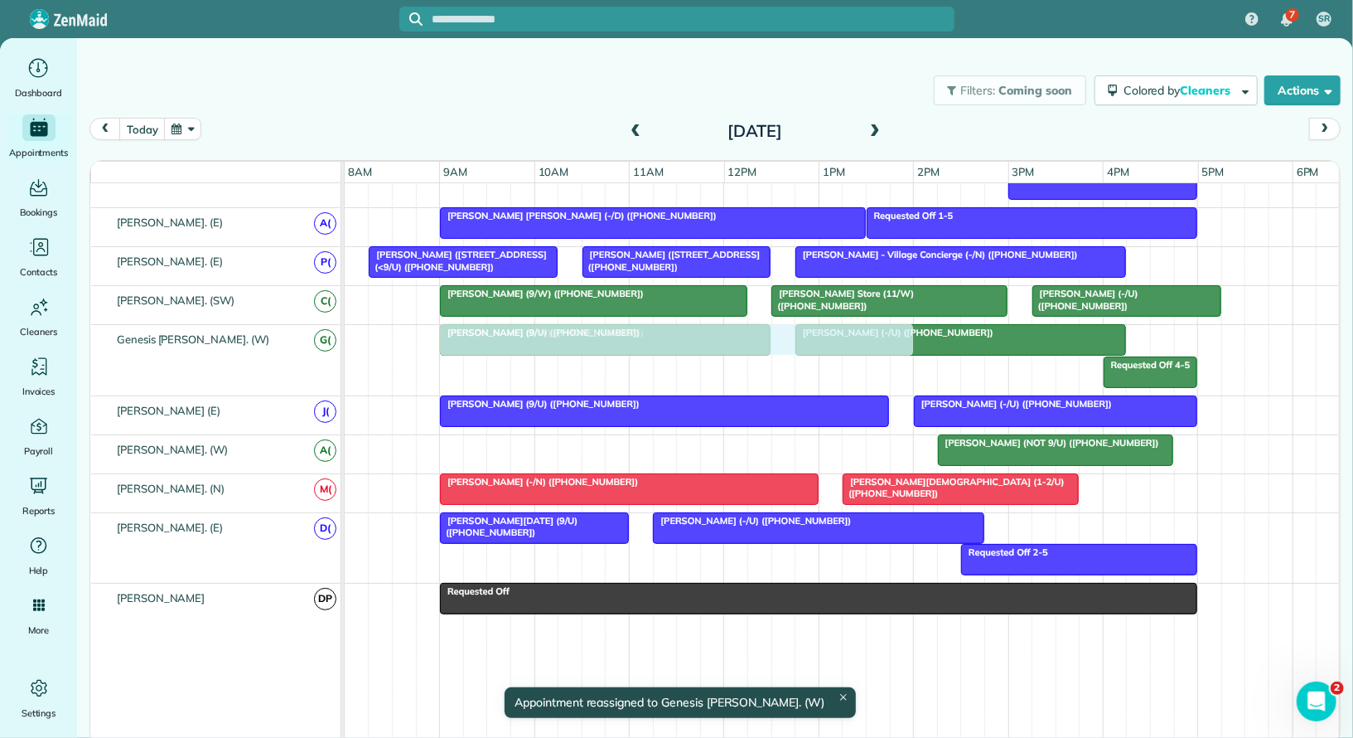
drag, startPoint x: 679, startPoint y: 438, endPoint x: 681, endPoint y: 350, distance: 88.7
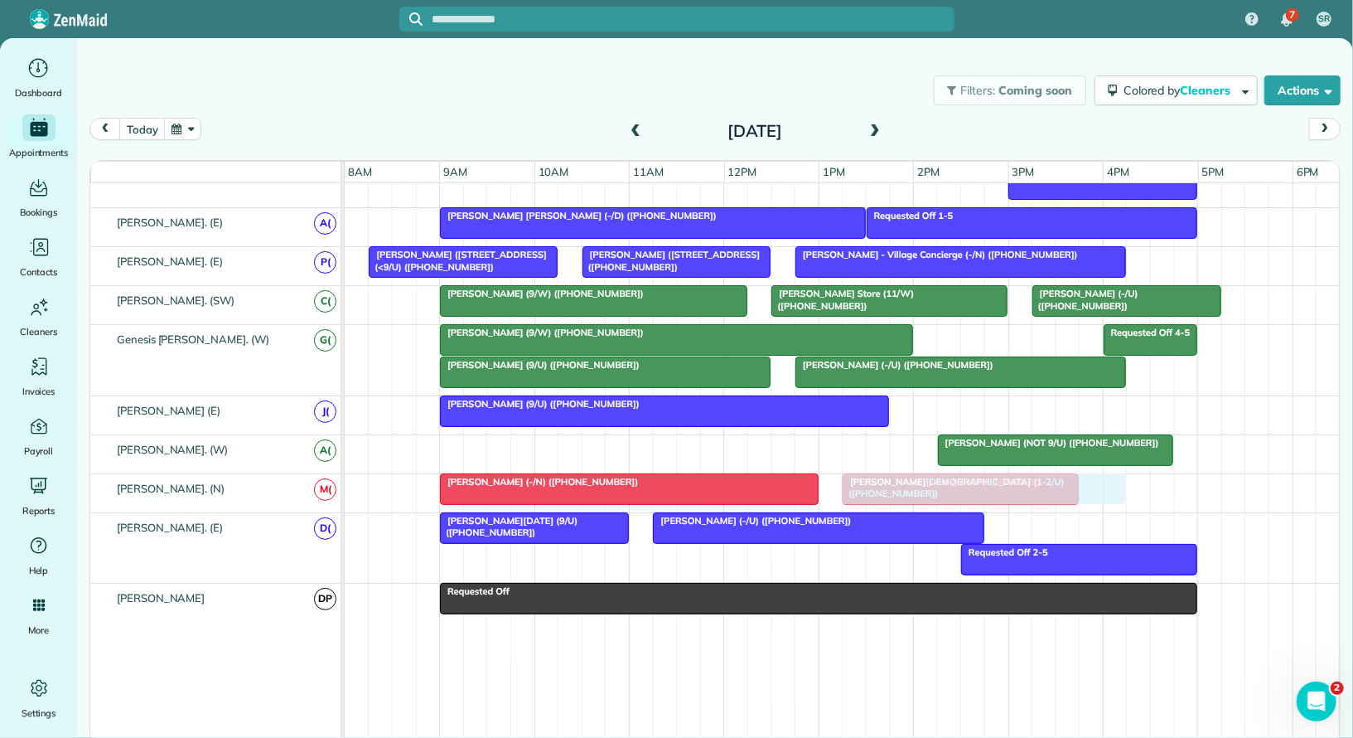
drag, startPoint x: 1011, startPoint y: 392, endPoint x: 934, endPoint y: 489, distance: 123.9
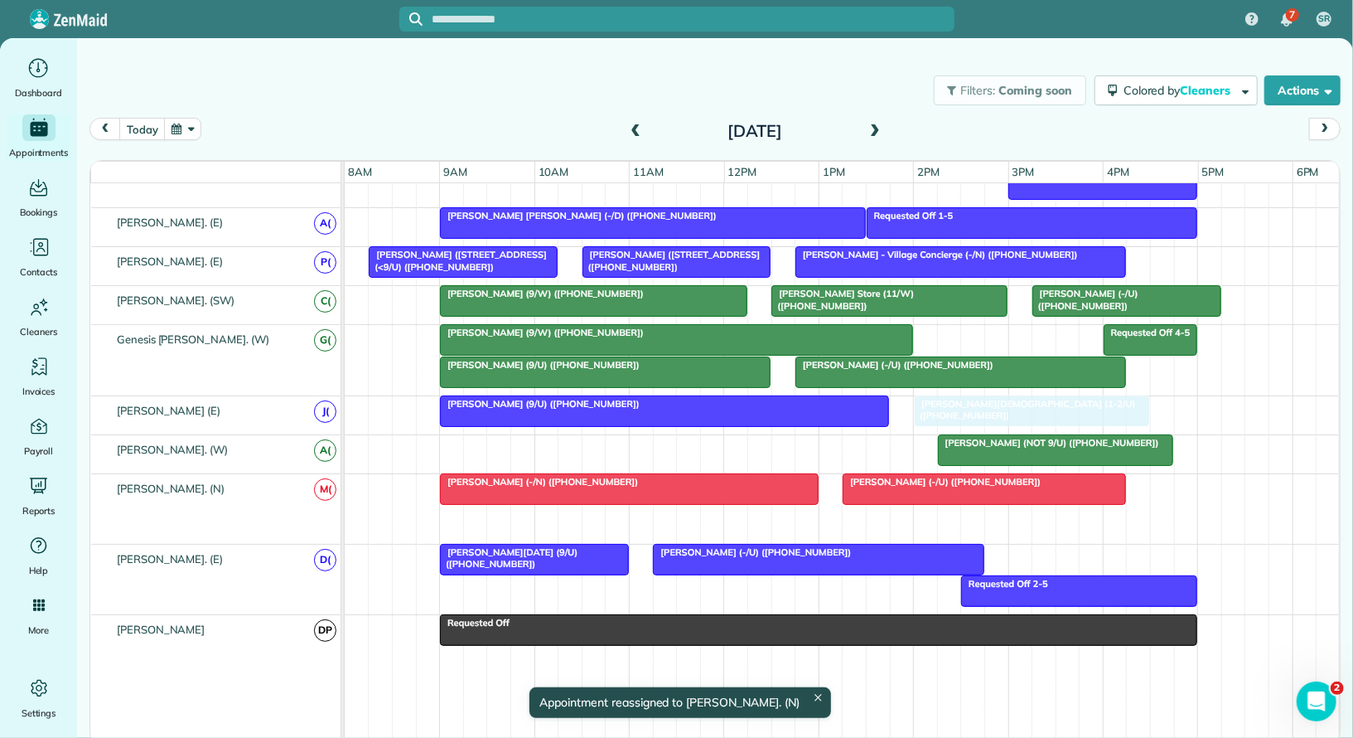
drag, startPoint x: 903, startPoint y: 506, endPoint x: 981, endPoint y: 409, distance: 124.4
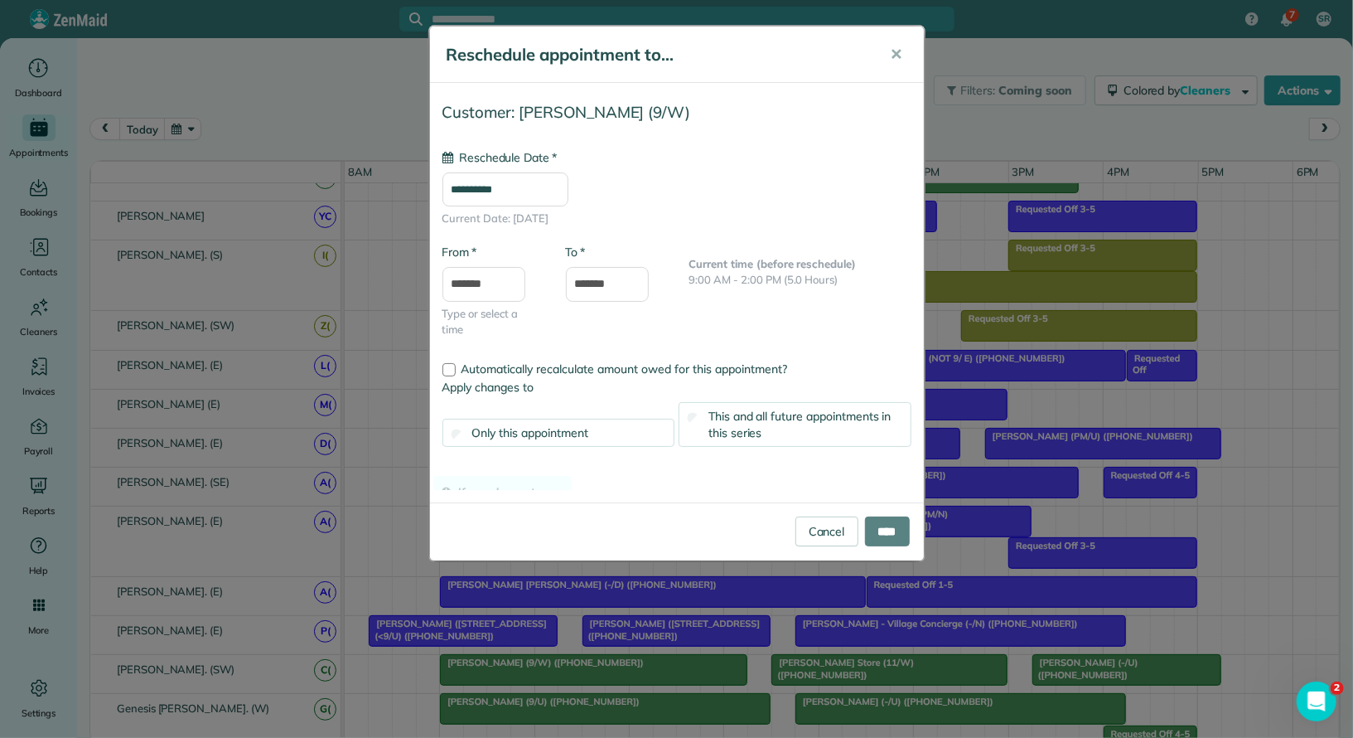
drag, startPoint x: 648, startPoint y: 494, endPoint x: 646, endPoint y: 248, distance: 246.1
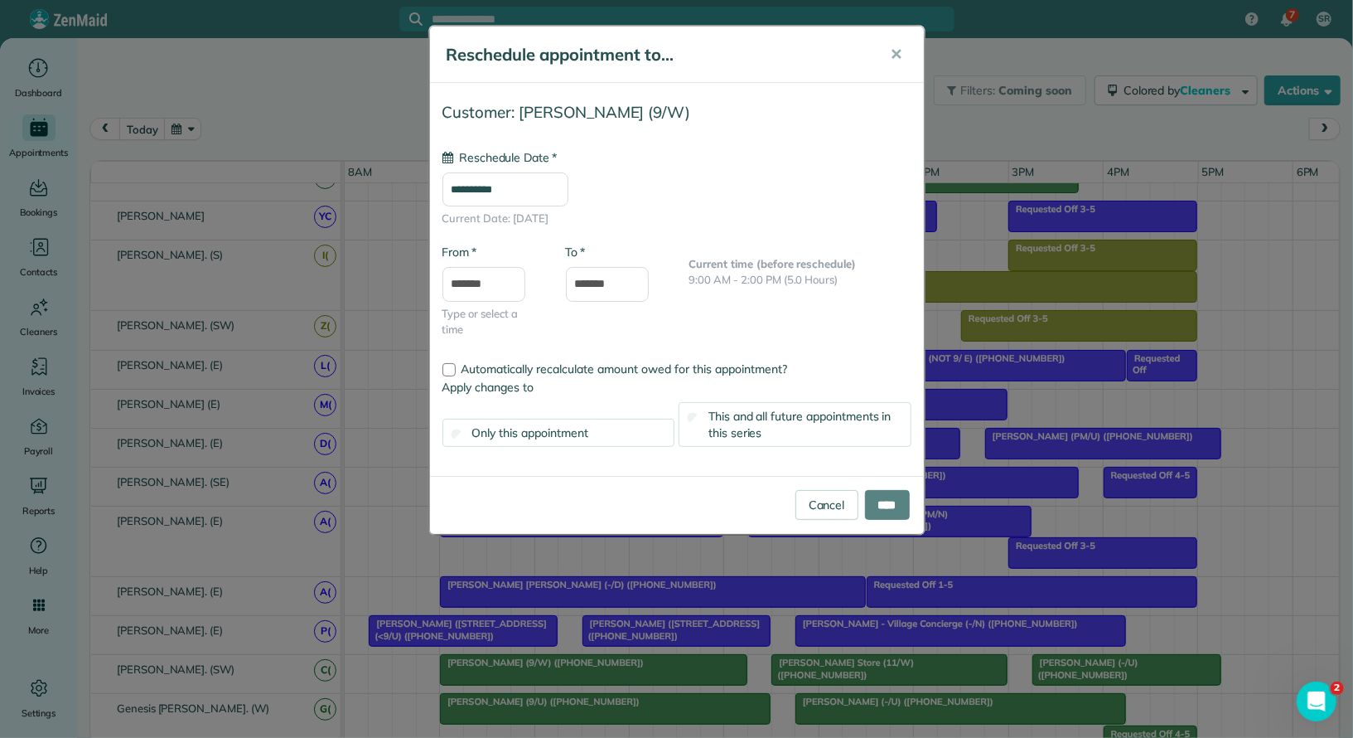
type input "**********"
click at [827, 501] on link "Cancel" at bounding box center [827, 505] width 63 height 30
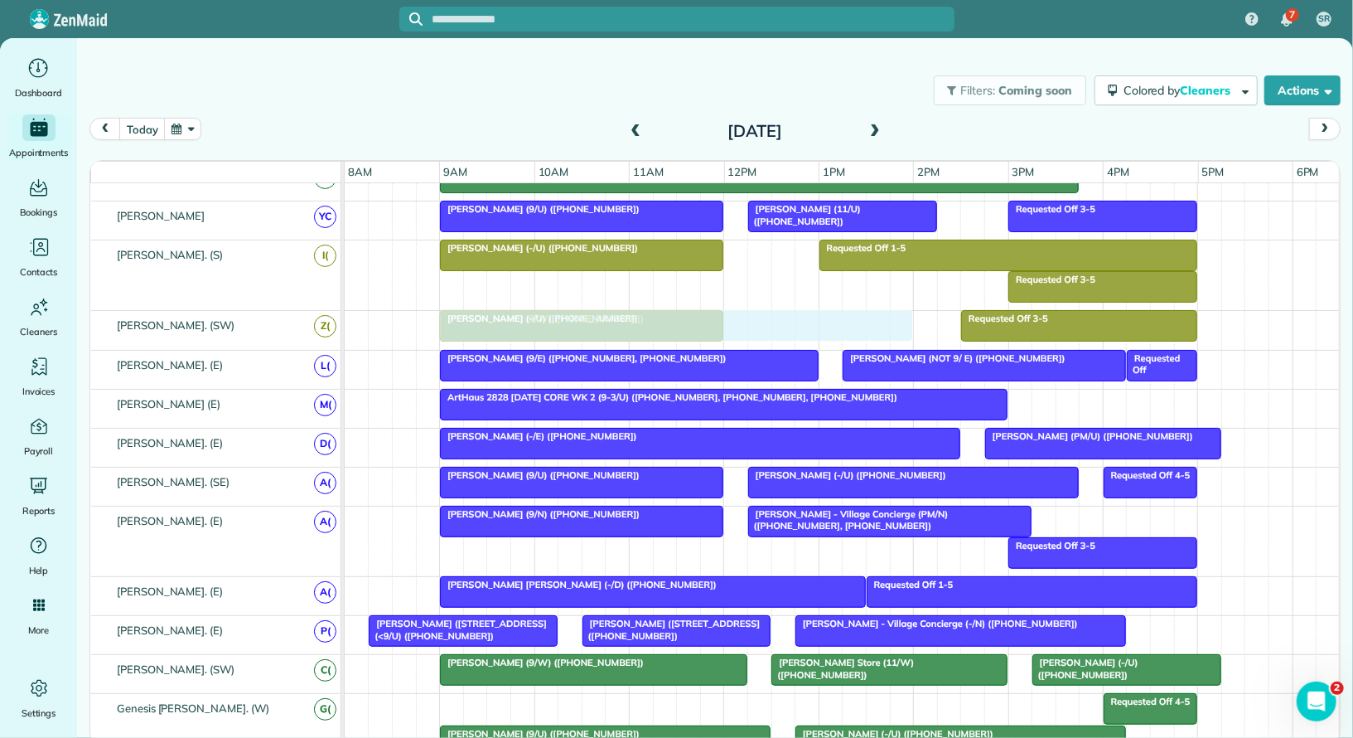
drag, startPoint x: 636, startPoint y: 696, endPoint x: 626, endPoint y: 321, distance: 375.5
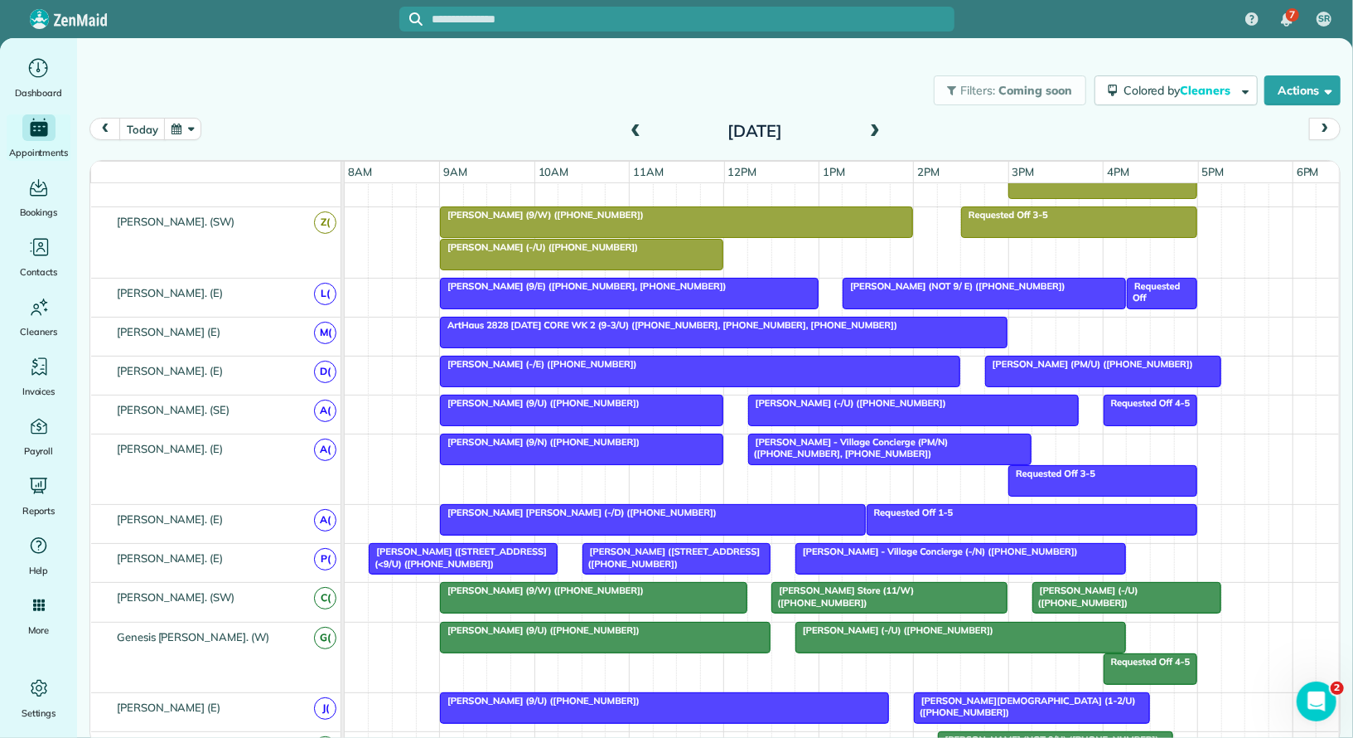
click at [616, 630] on div at bounding box center [605, 637] width 329 height 30
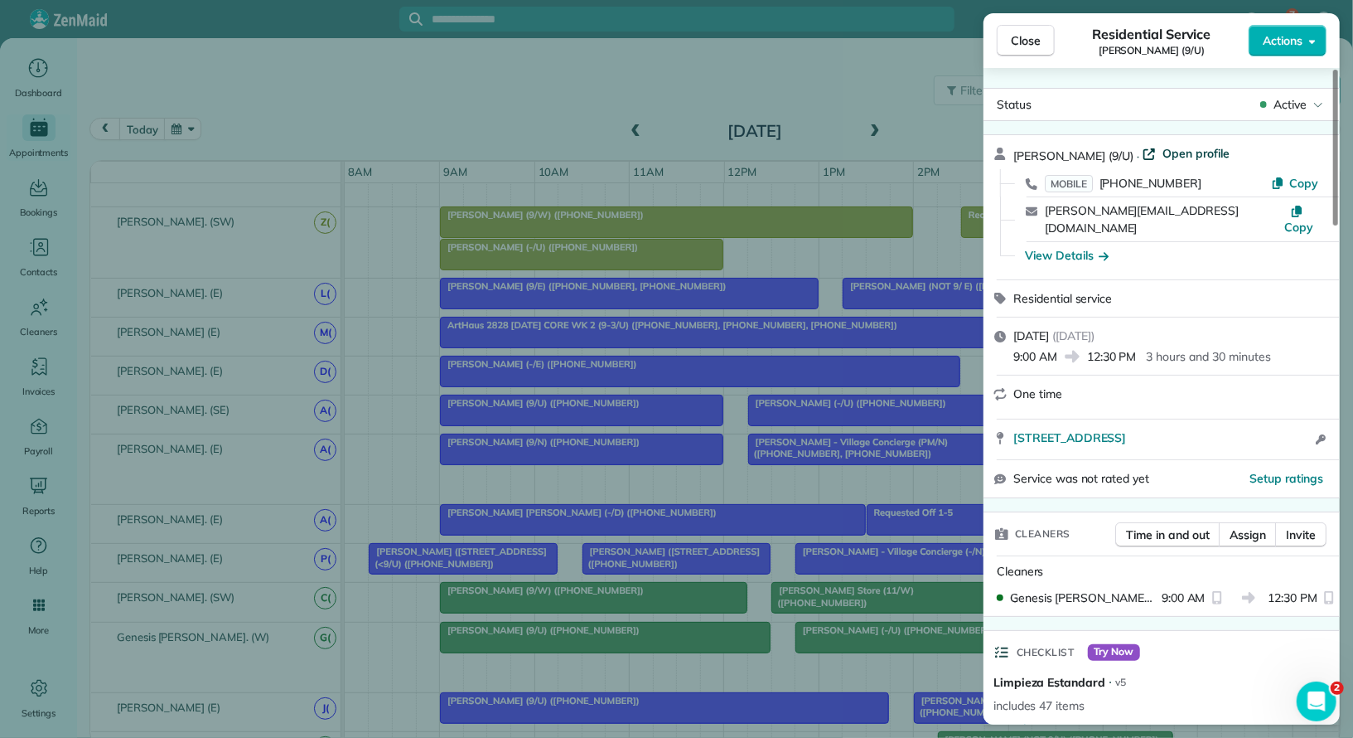
click at [1171, 153] on span "Open profile" at bounding box center [1196, 153] width 67 height 17
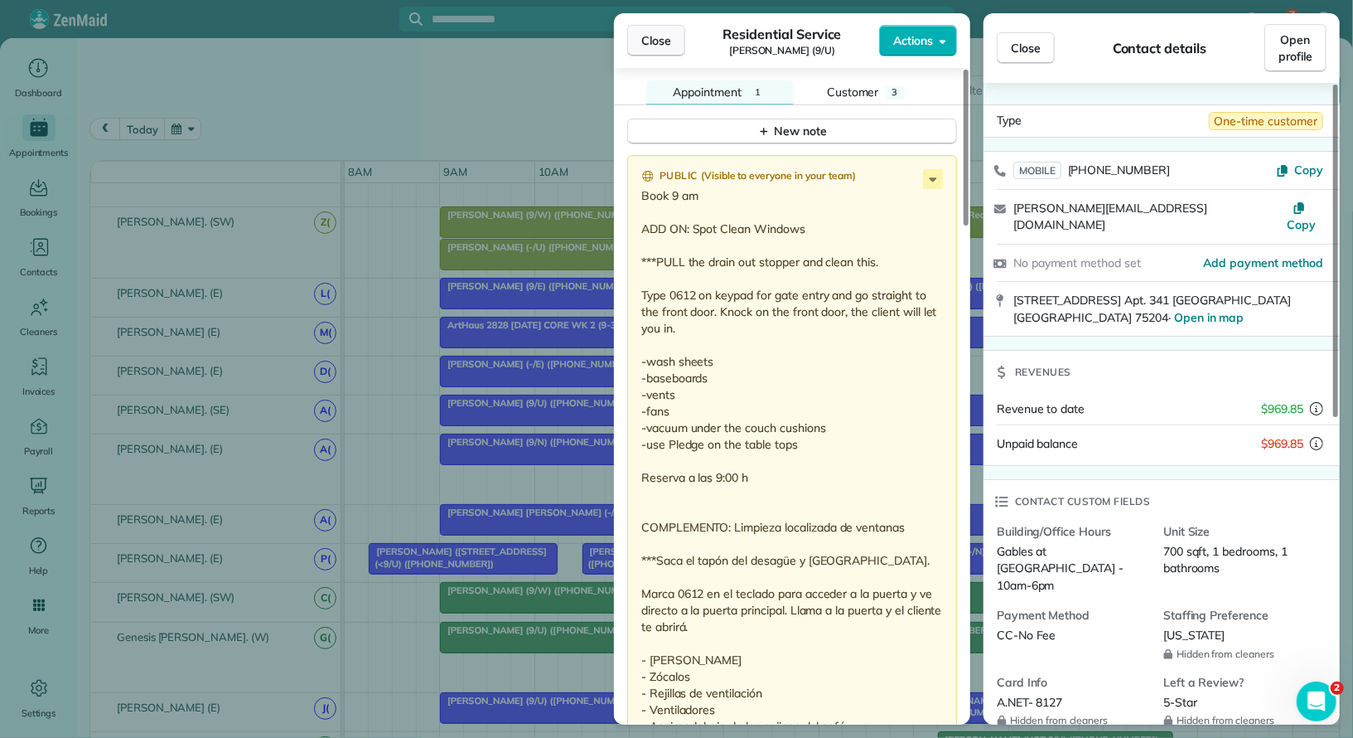
click at [655, 46] on span "Close" at bounding box center [656, 40] width 30 height 17
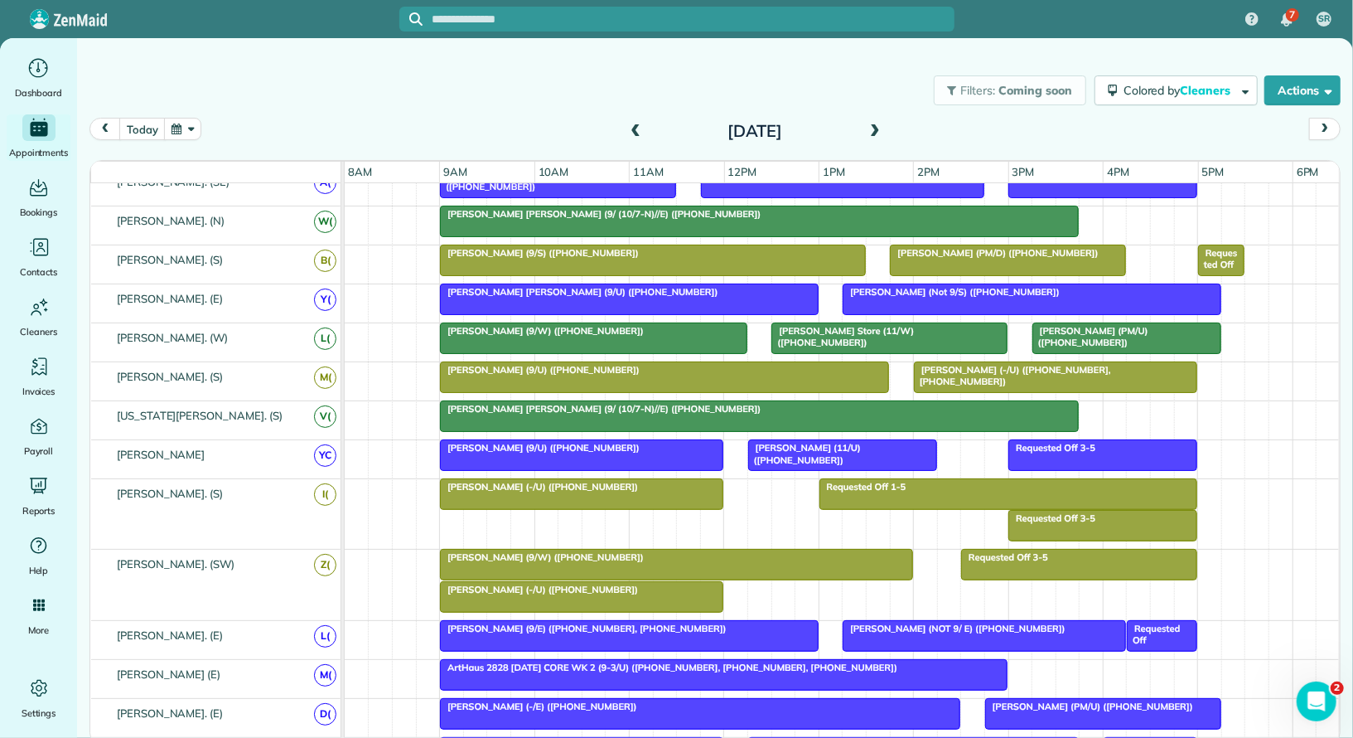
scroll to position [337, 0]
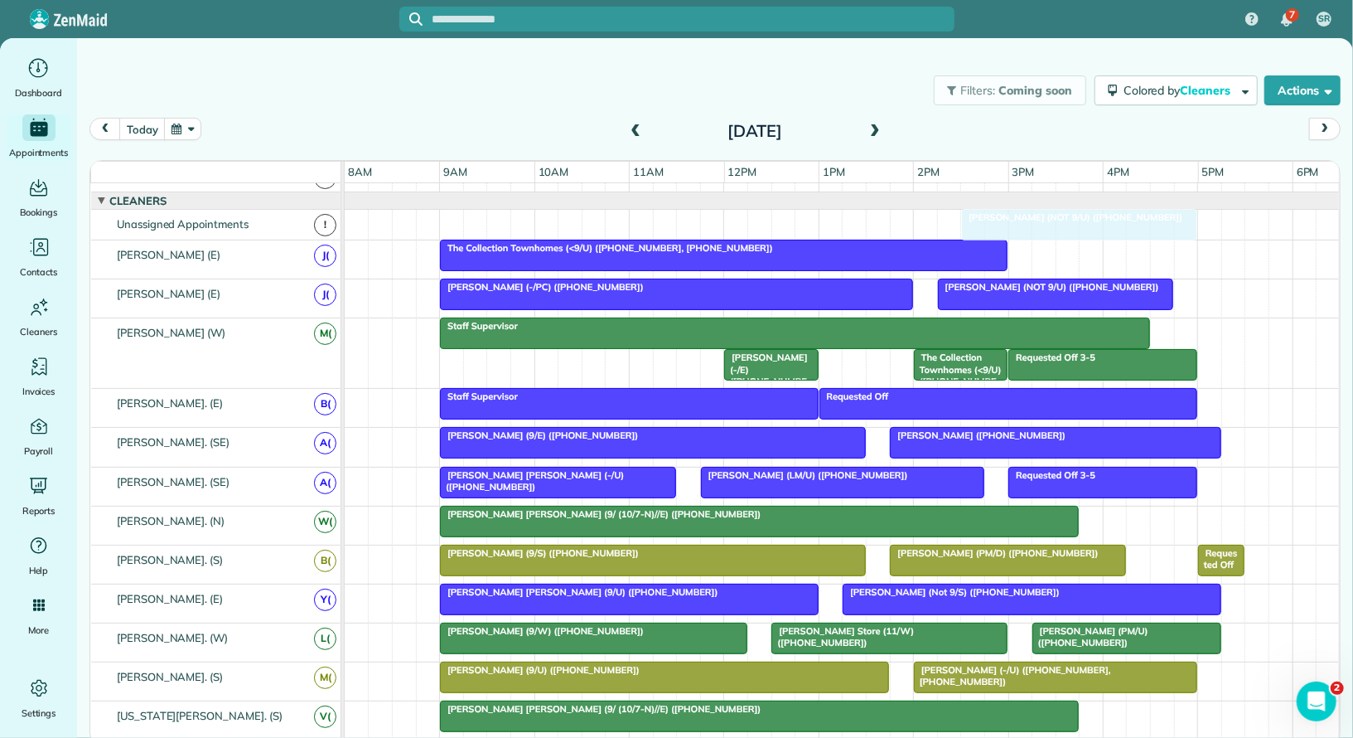
drag, startPoint x: 997, startPoint y: 464, endPoint x: 1037, endPoint y: 227, distance: 240.5
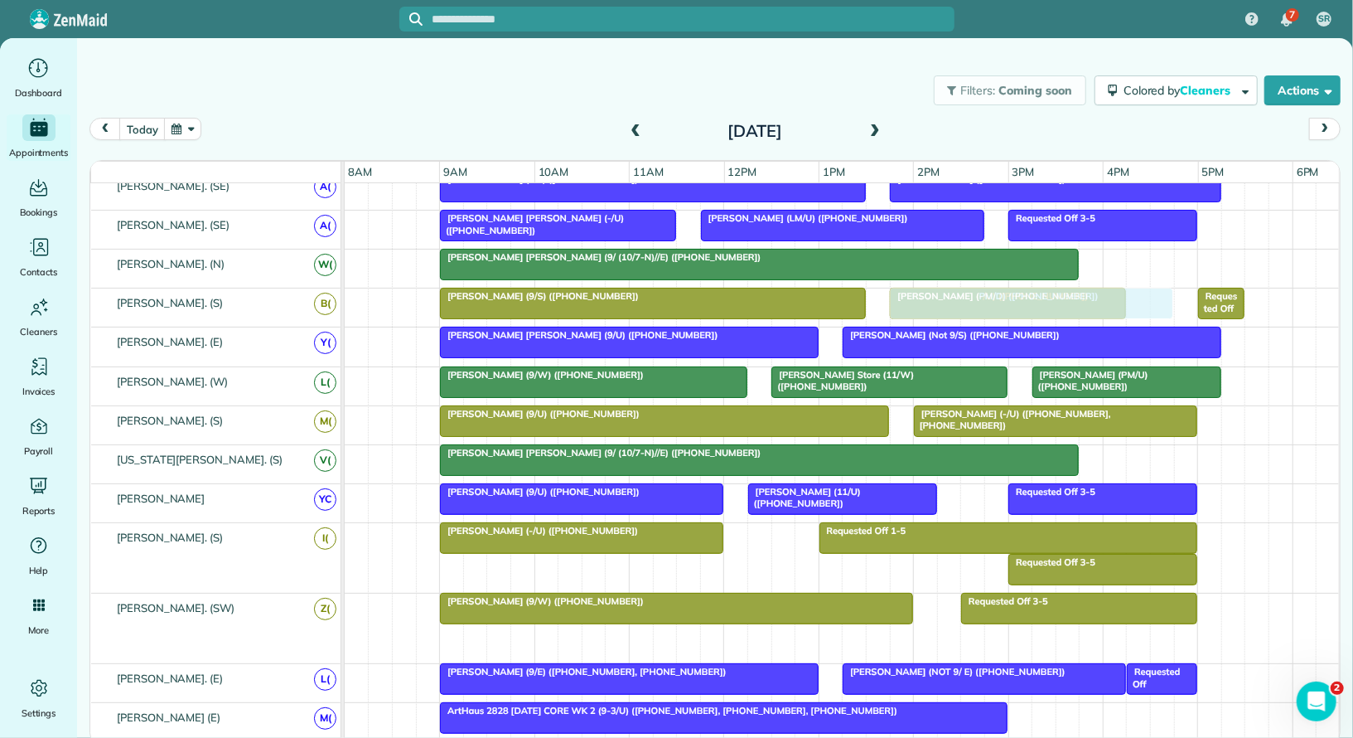
drag, startPoint x: 554, startPoint y: 624, endPoint x: 998, endPoint y: 311, distance: 543.5
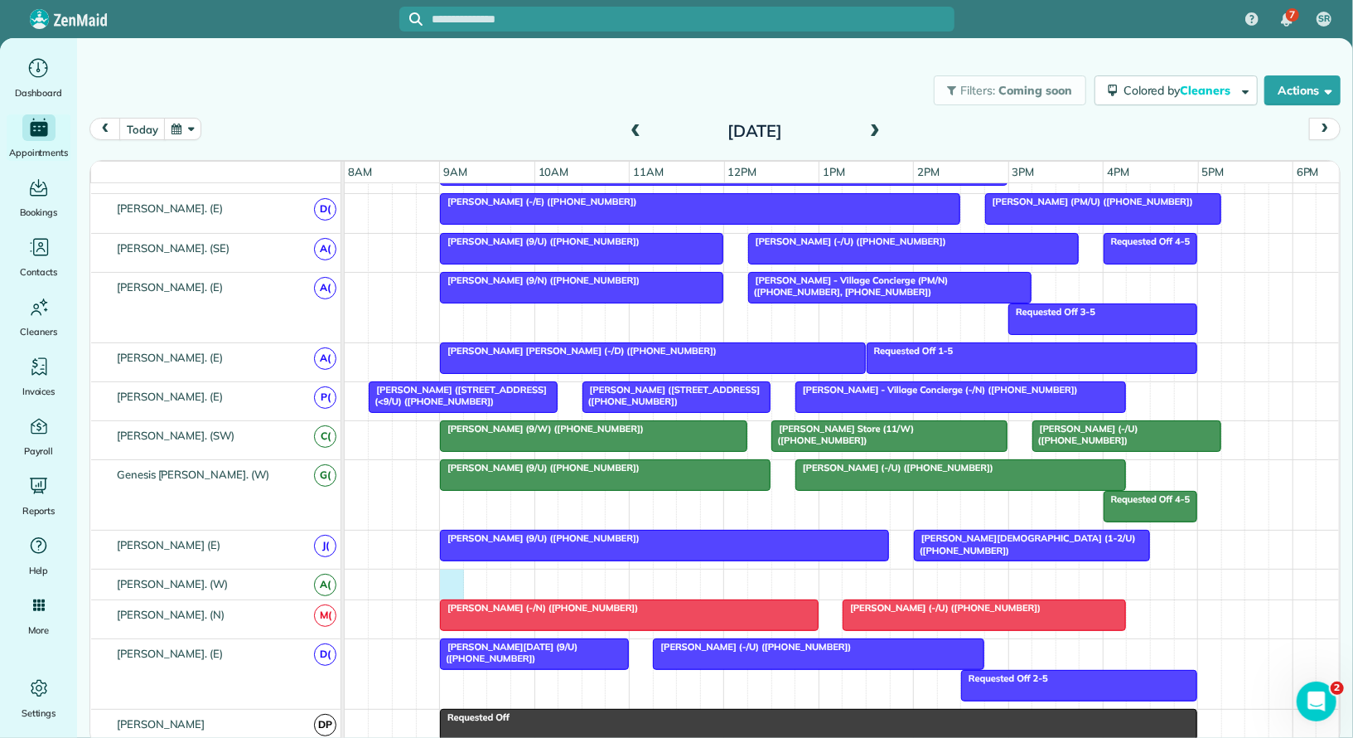
click at [457, 569] on div at bounding box center [843, 583] width 996 height 29
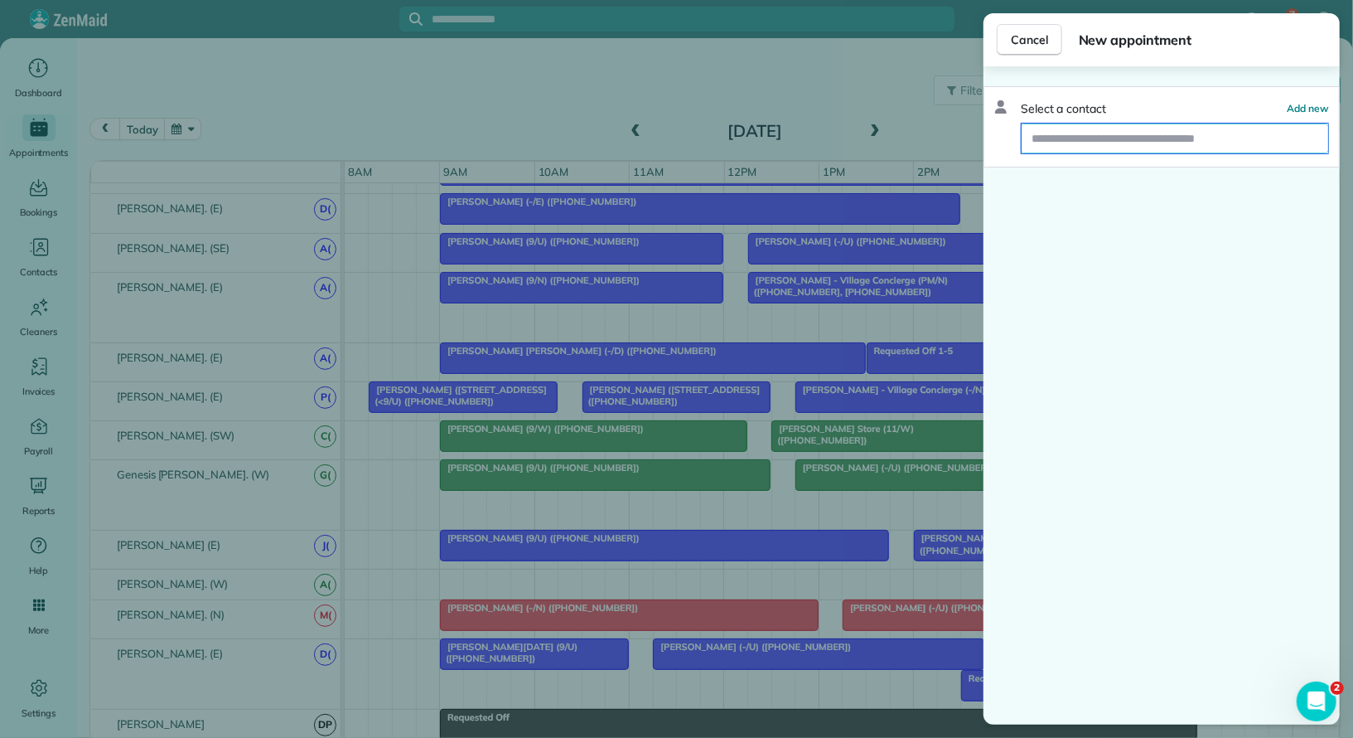
click at [1121, 142] on input "text" at bounding box center [1175, 138] width 307 height 30
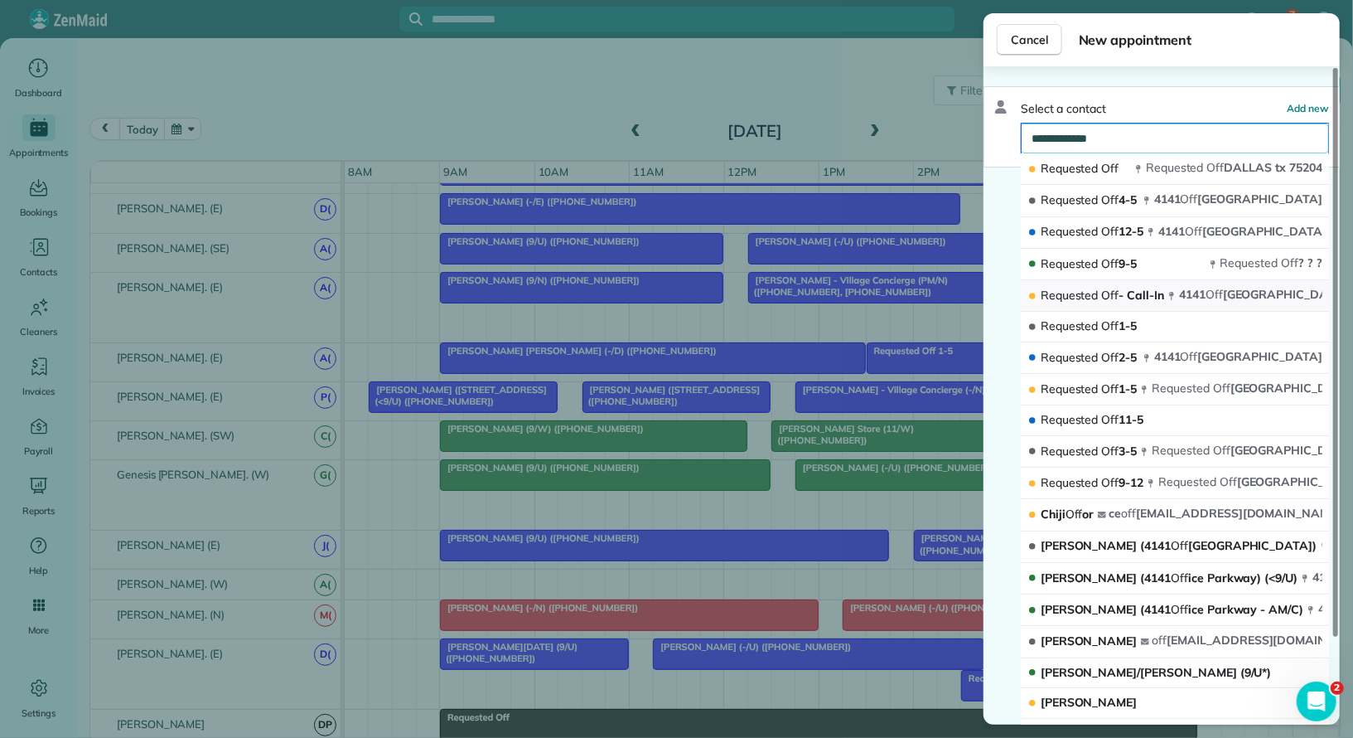
type input "**********"
click at [1112, 299] on span "Requested Off - Call-In" at bounding box center [1102, 296] width 123 height 17
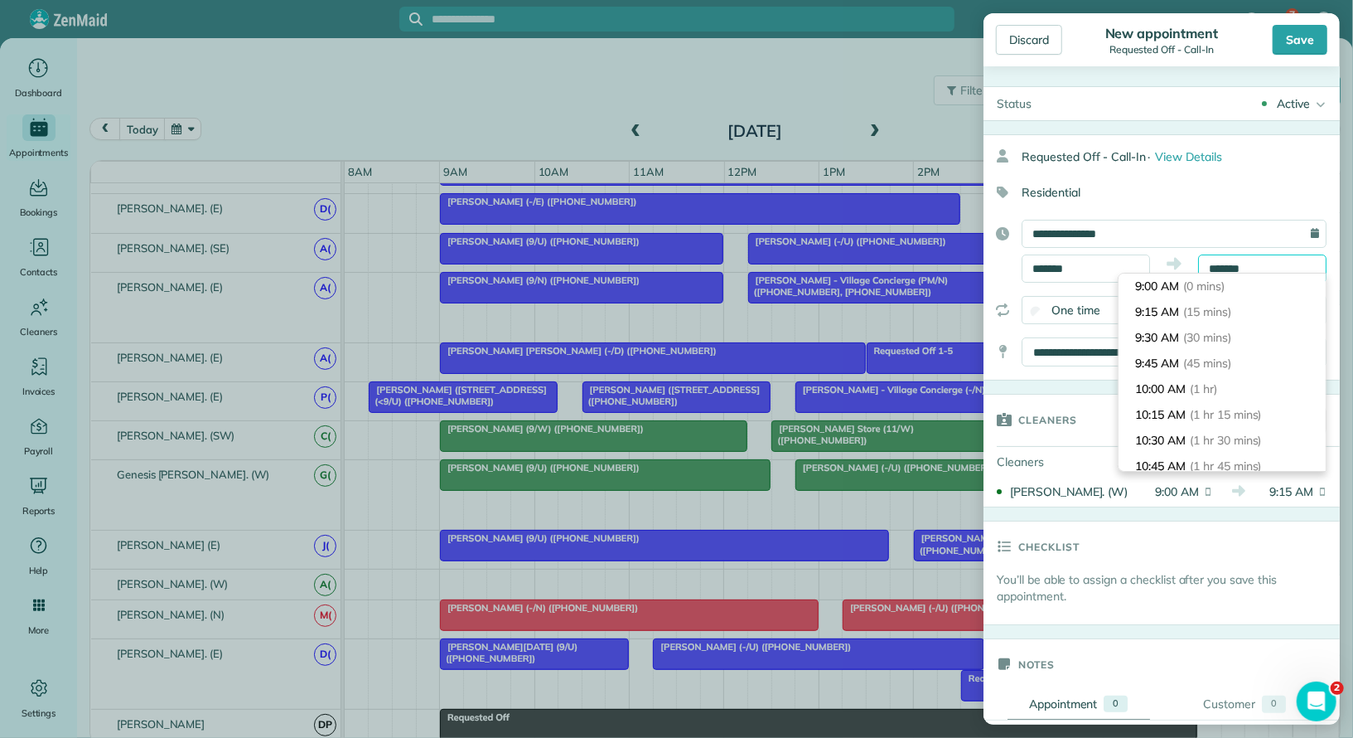
click at [1264, 272] on body "7 SR Dashboard Appointments Bookings Contacts Cleaners Invoices Payroll Reports…" at bounding box center [676, 369] width 1353 height 738
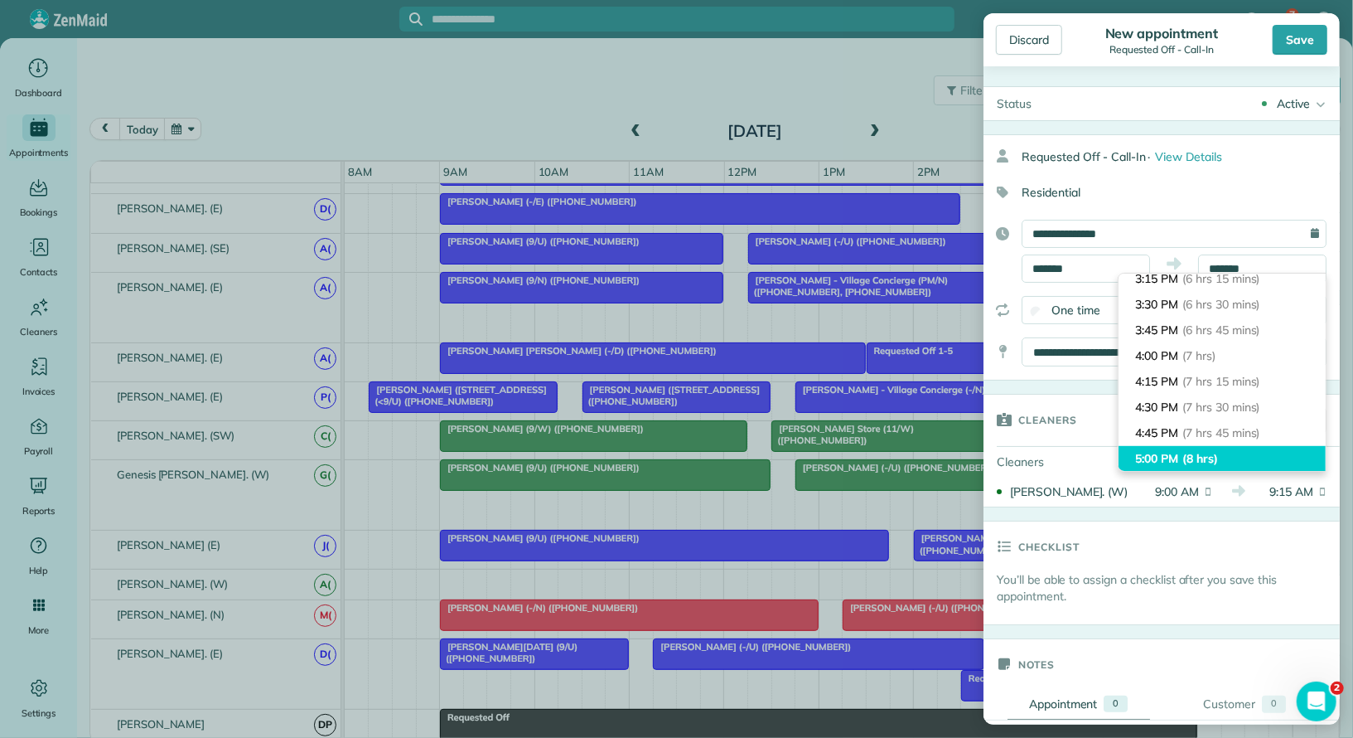
type input "*******"
click at [1252, 451] on li "5:00 PM (8 hrs)" at bounding box center [1222, 459] width 207 height 26
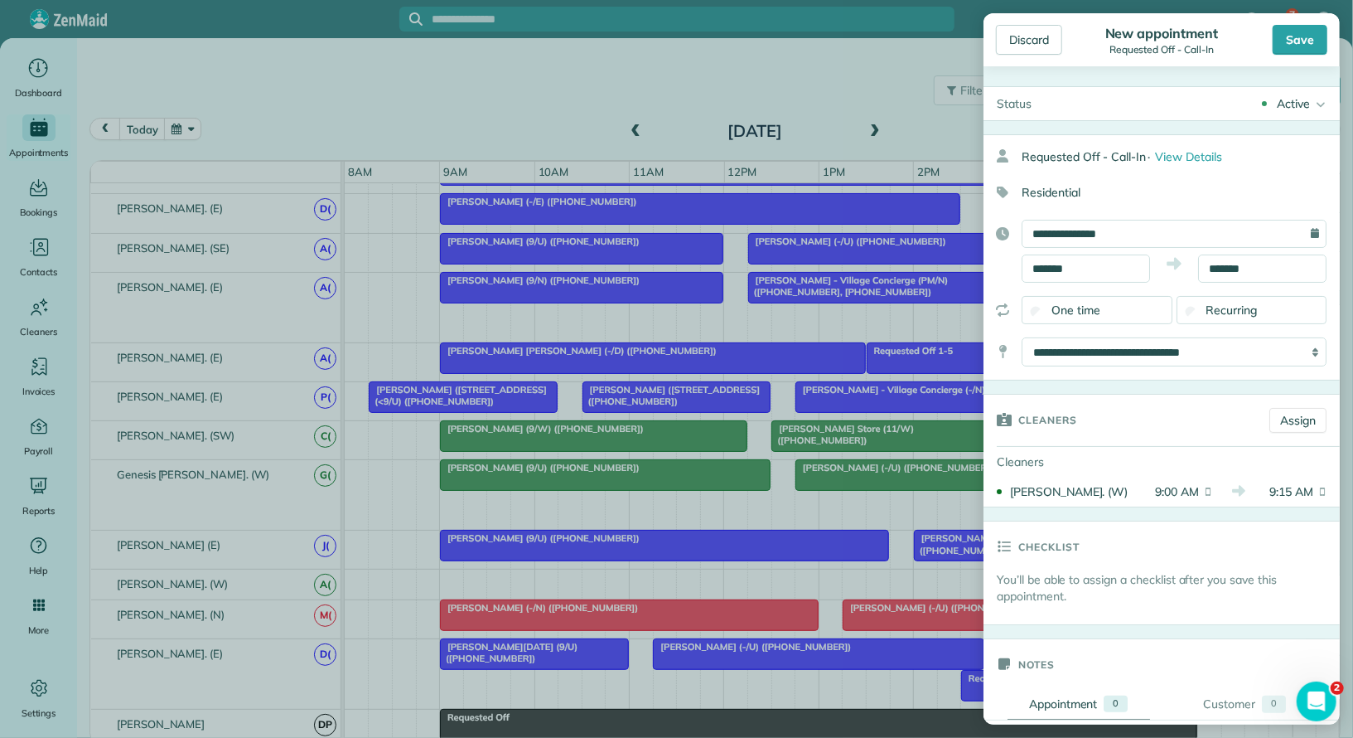
click at [1294, 97] on div "Active" at bounding box center [1293, 103] width 33 height 17
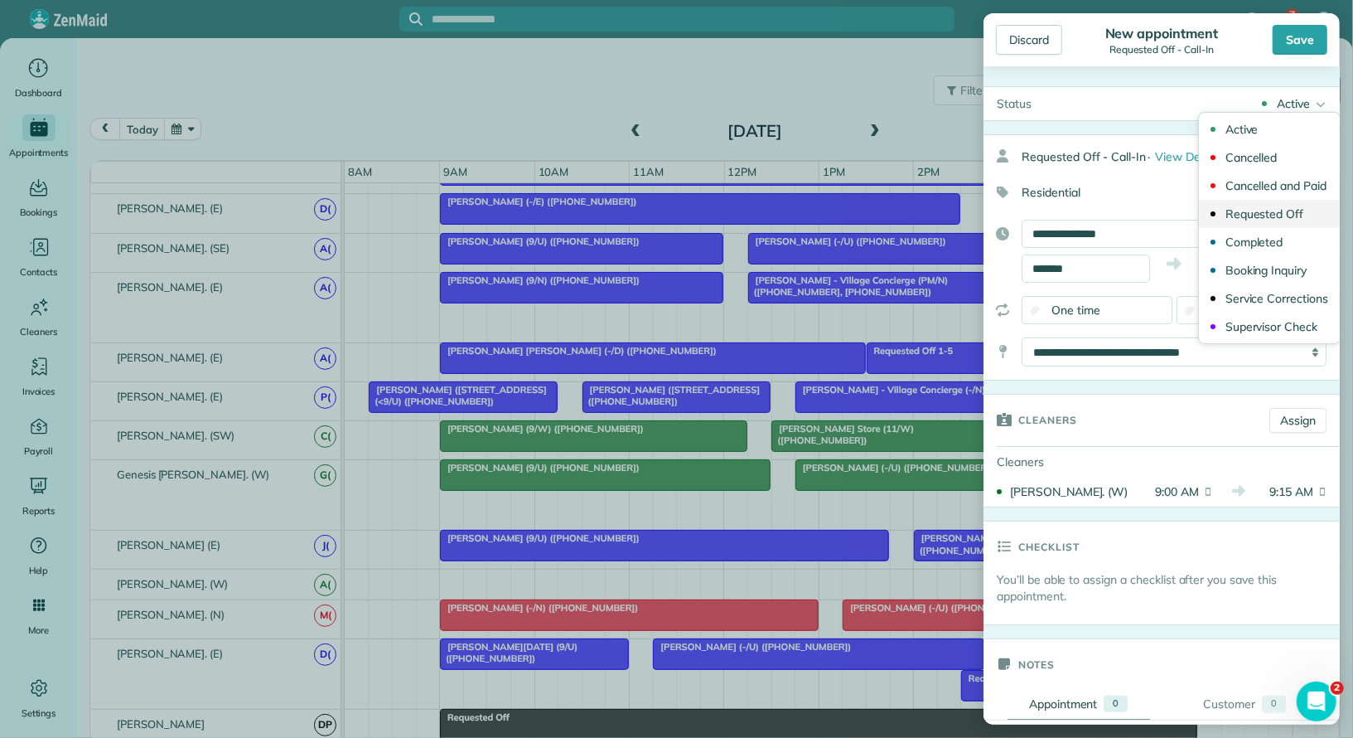
click at [1290, 212] on div "Requested Off" at bounding box center [1265, 214] width 79 height 12
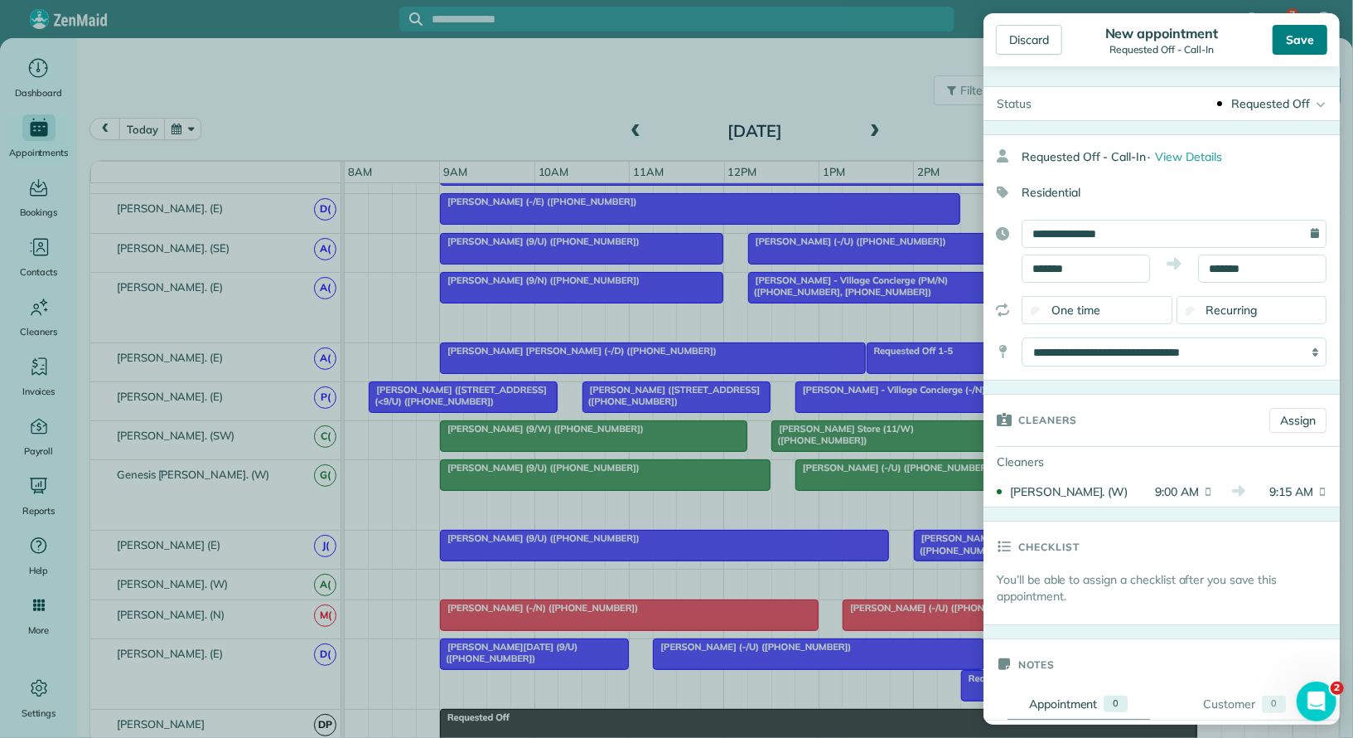
click at [1299, 42] on div "Save" at bounding box center [1300, 40] width 55 height 30
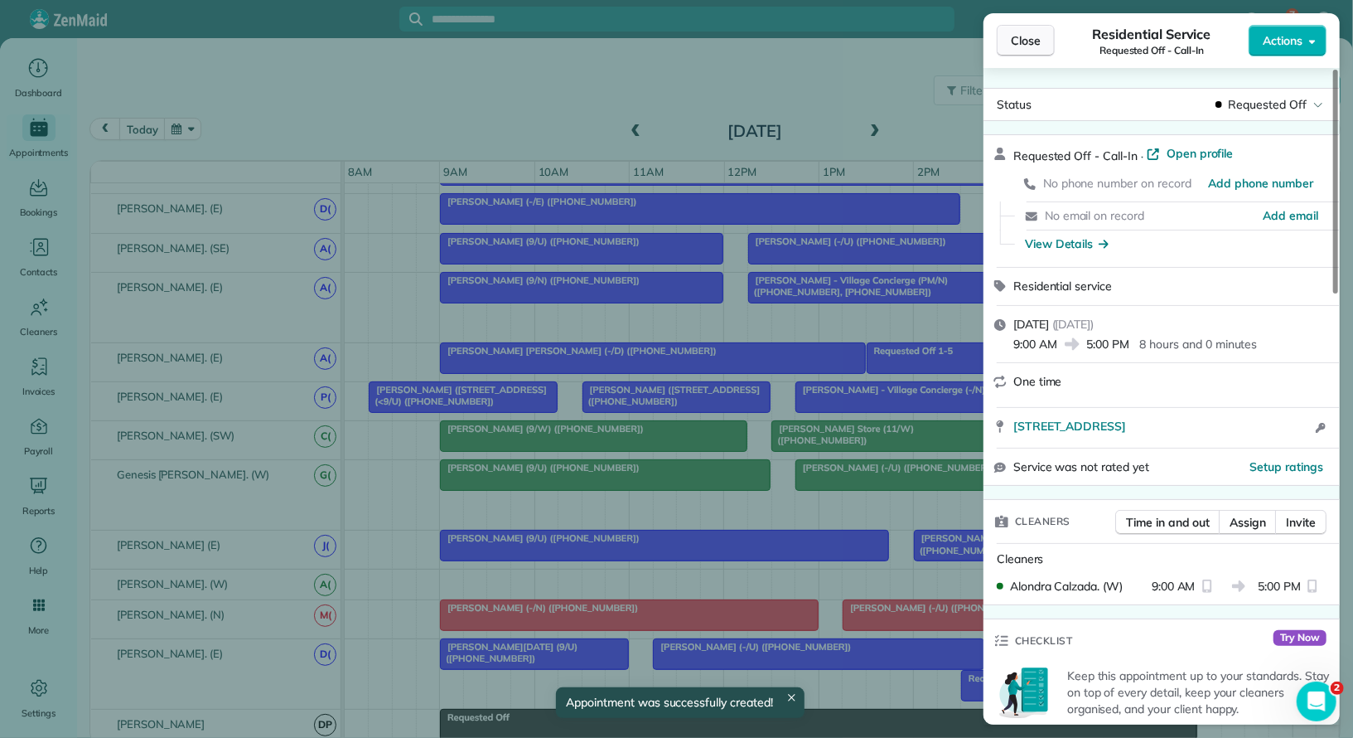
click at [1037, 41] on span "Close" at bounding box center [1026, 40] width 30 height 17
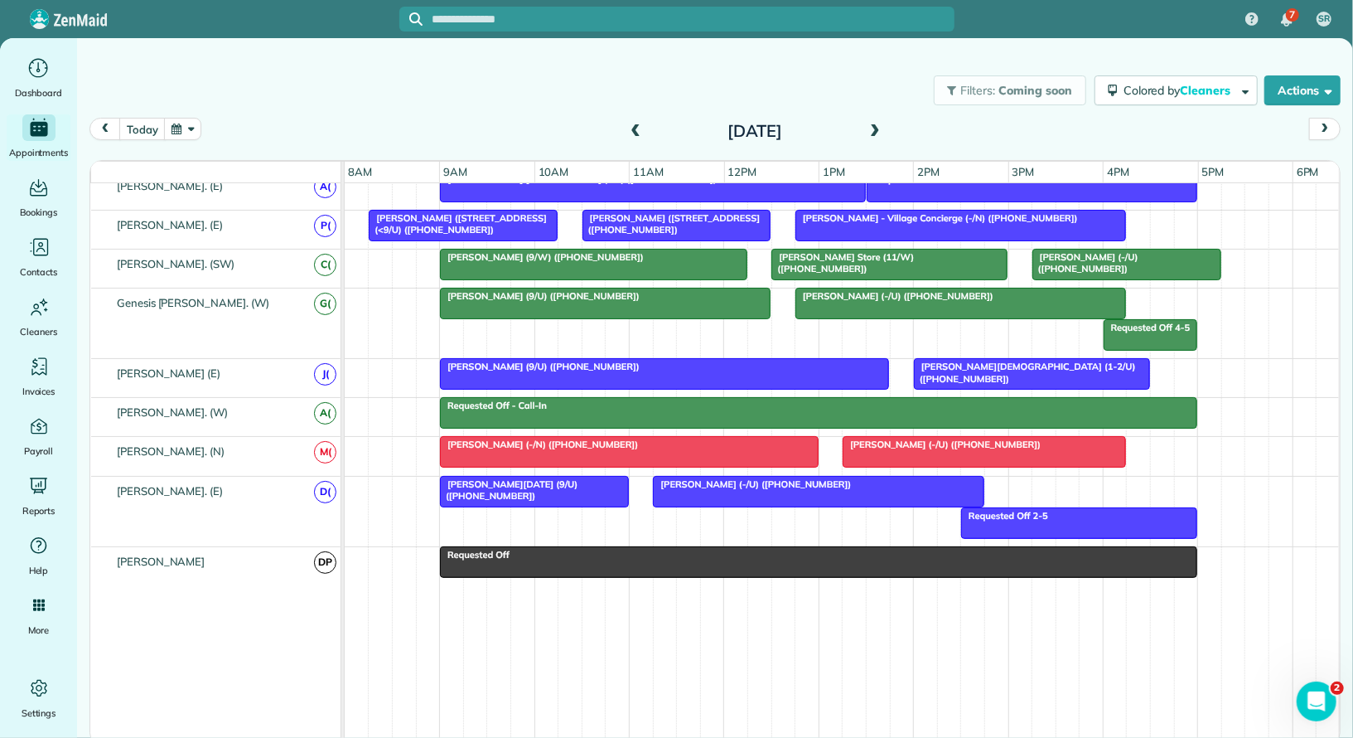
click at [553, 399] on div "Requested Off - Call-In" at bounding box center [818, 405] width 747 height 12
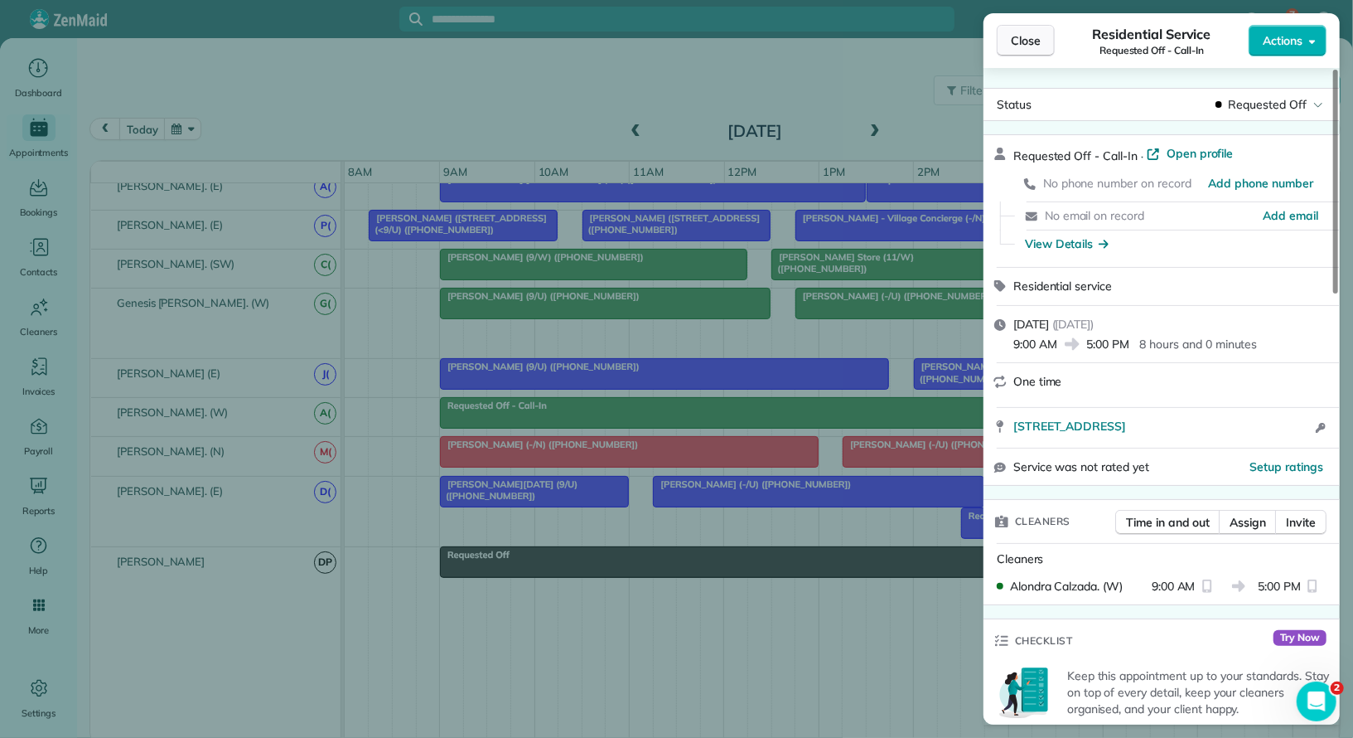
click at [1037, 46] on span "Close" at bounding box center [1026, 40] width 30 height 17
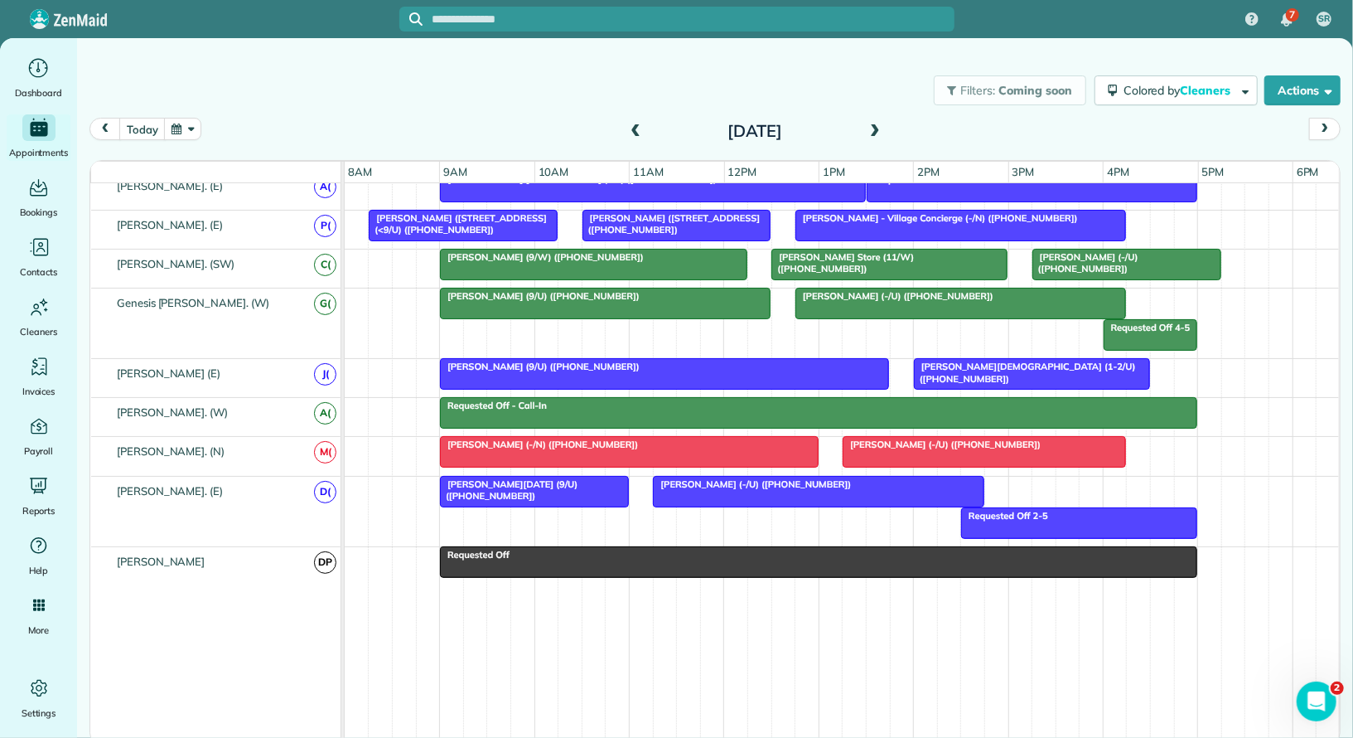
click at [800, 360] on div "Sarah Aboukhair (9/U) (+18176022192)" at bounding box center [664, 366] width 439 height 12
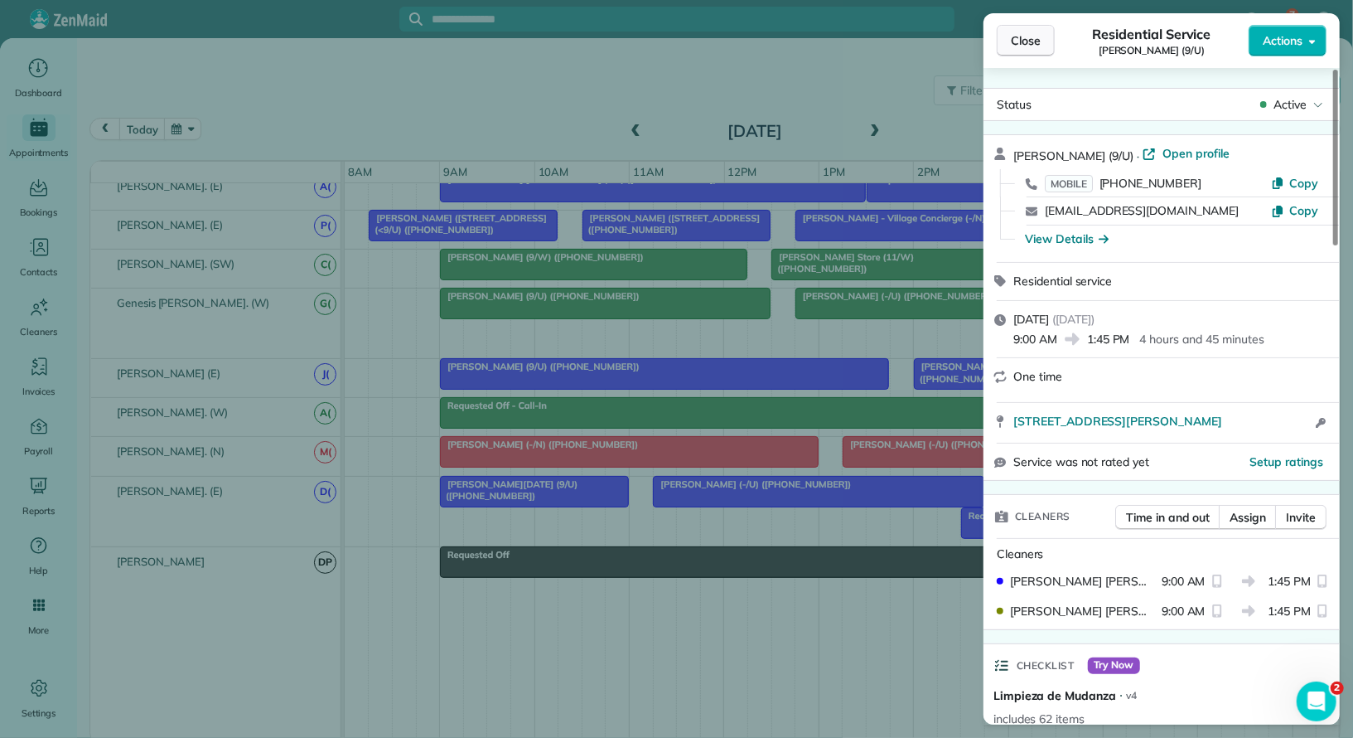
click at [1025, 36] on span "Close" at bounding box center [1026, 40] width 30 height 17
